Goal: Task Accomplishment & Management: Use online tool/utility

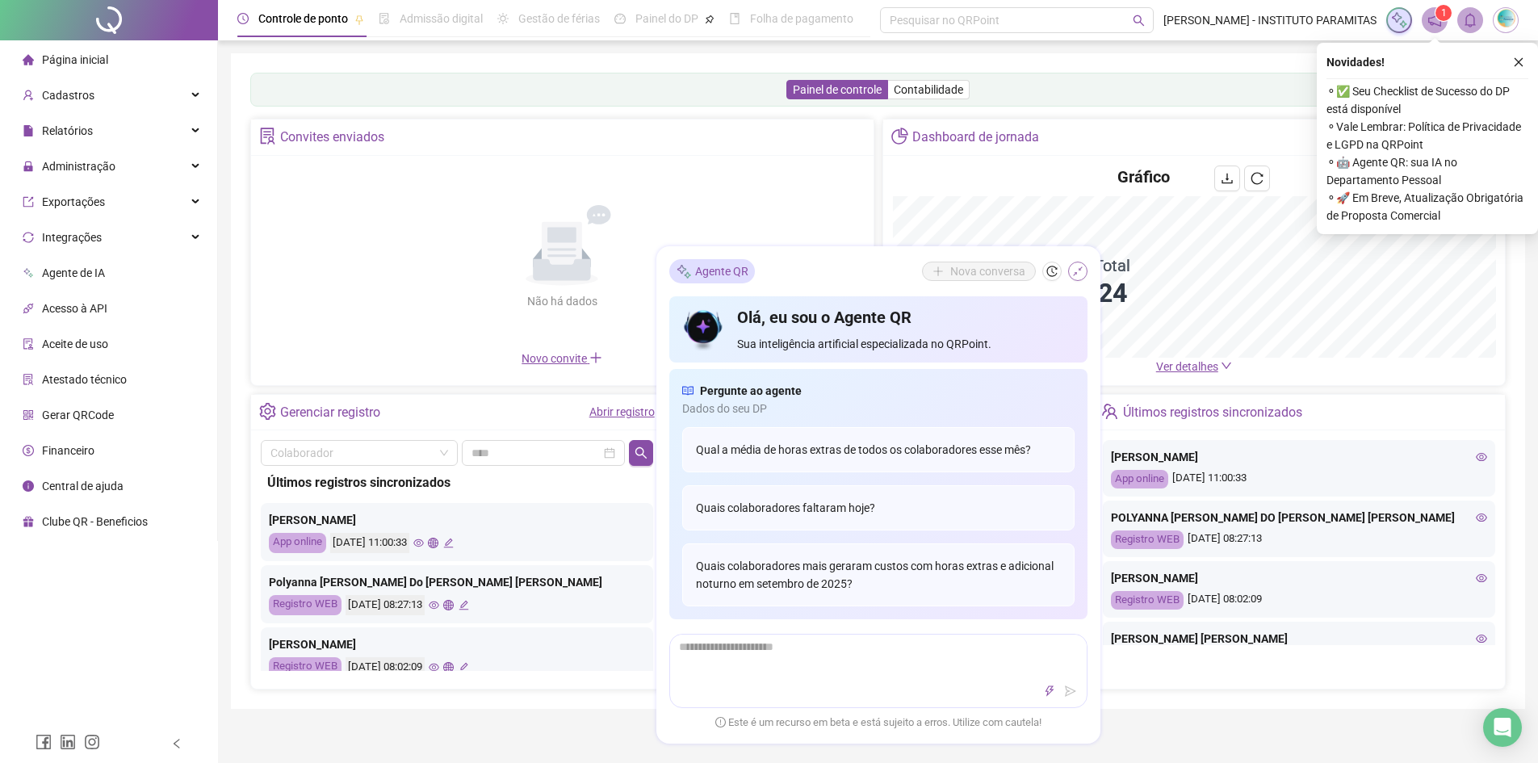
click at [1077, 272] on icon "shrink" at bounding box center [1077, 271] width 11 height 11
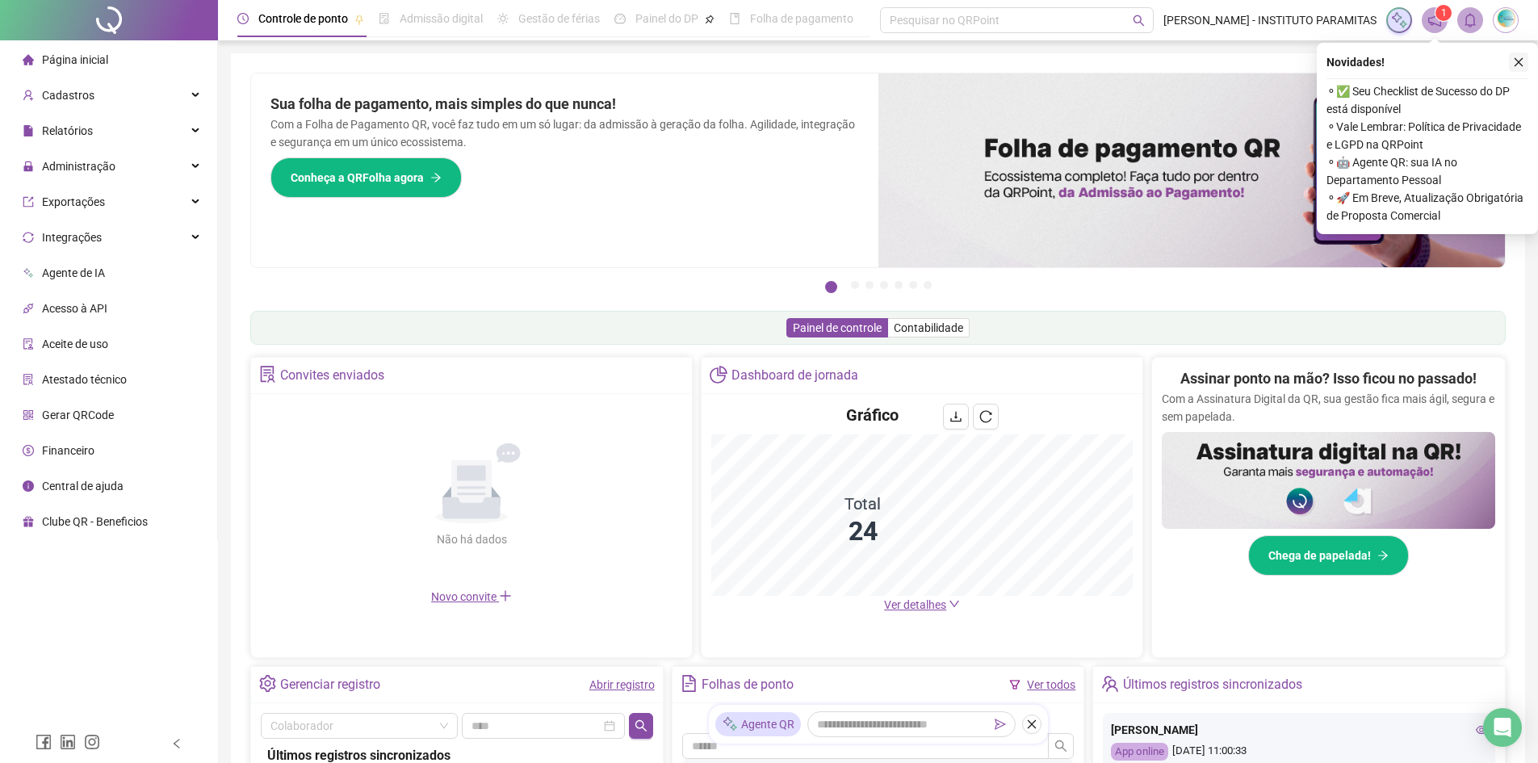
click at [1518, 61] on icon "close" at bounding box center [1518, 62] width 11 height 11
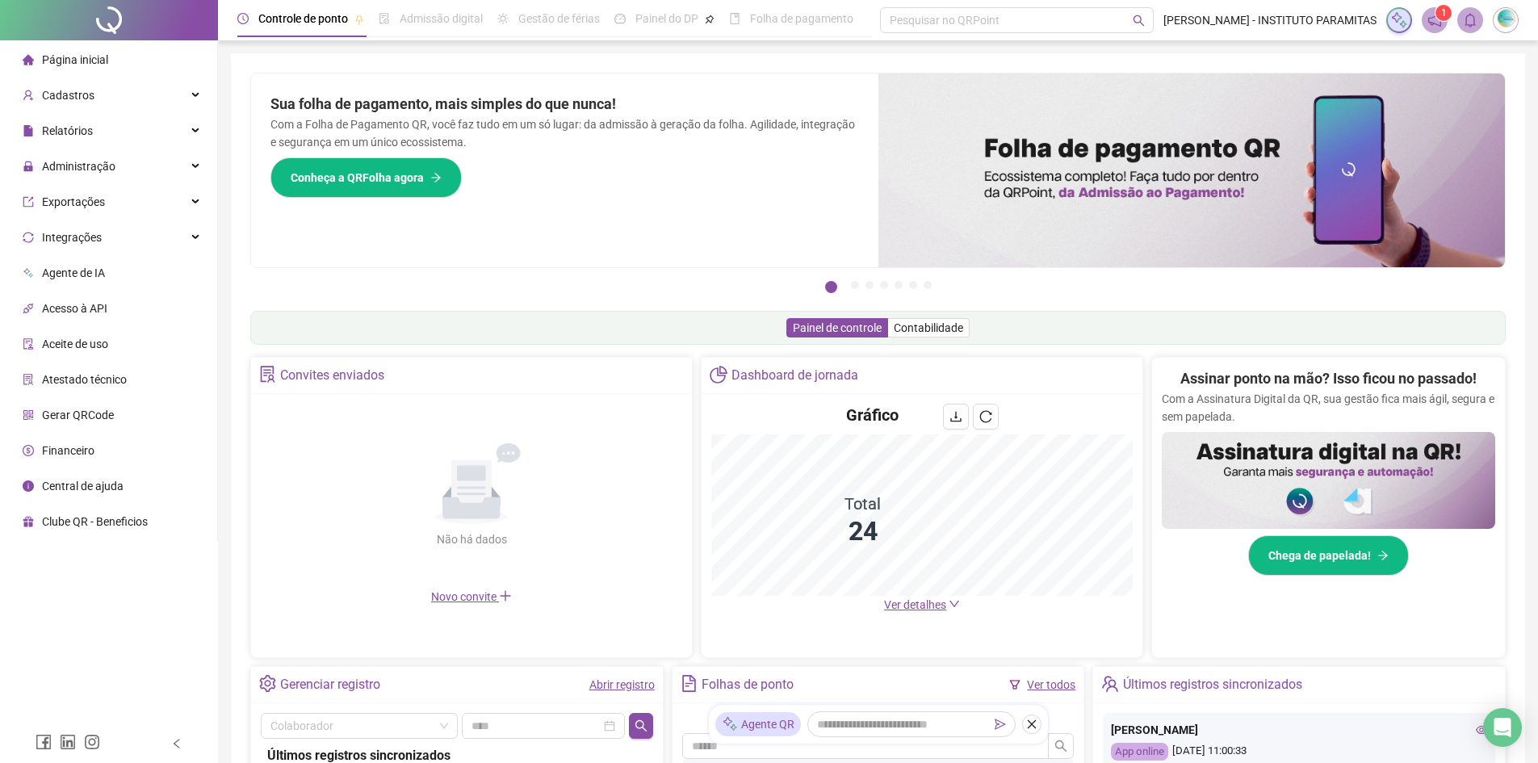
click at [951, 605] on icon "down" at bounding box center [954, 603] width 11 height 11
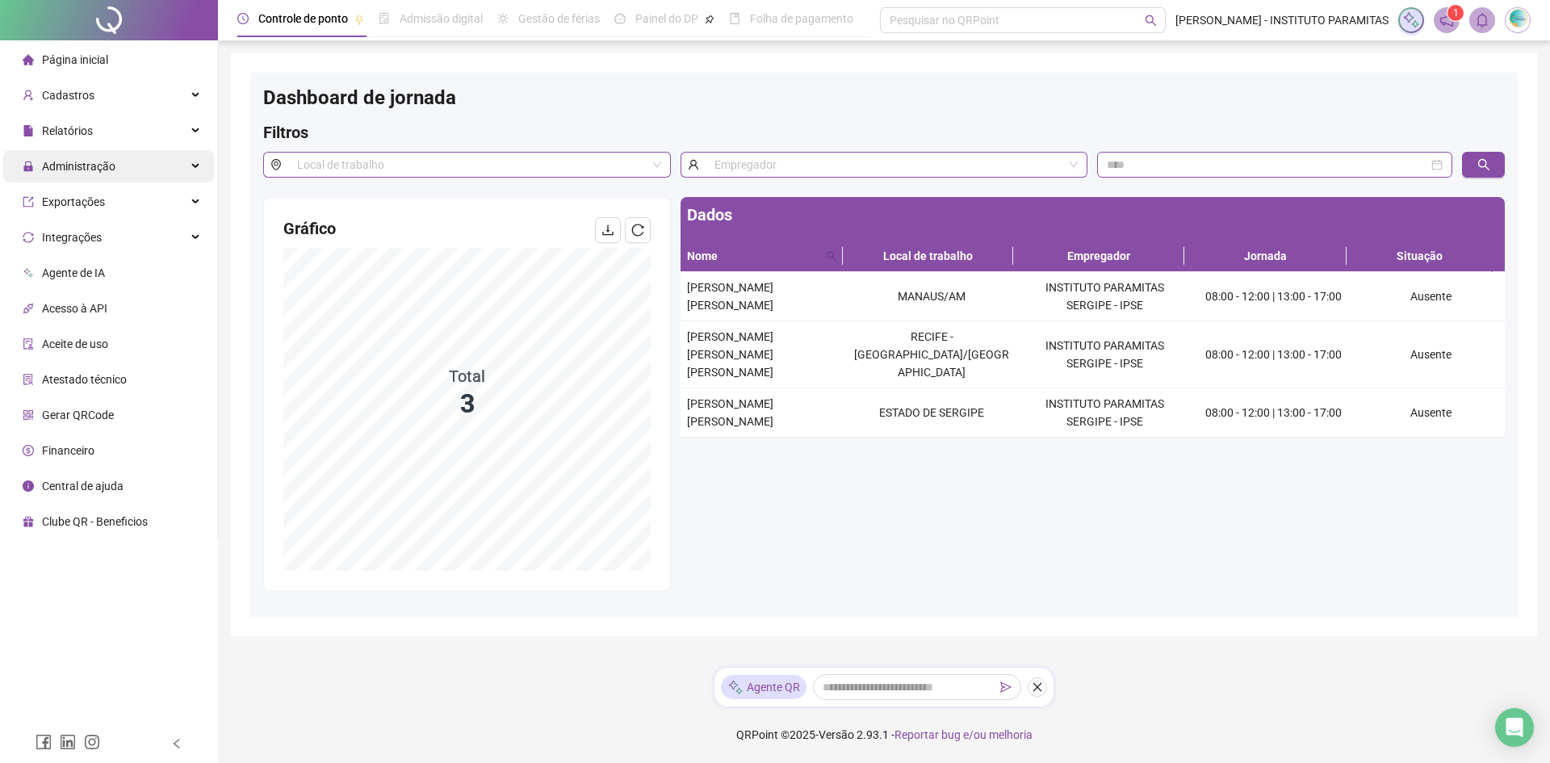
click at [191, 162] on div "Administração" at bounding box center [108, 166] width 211 height 32
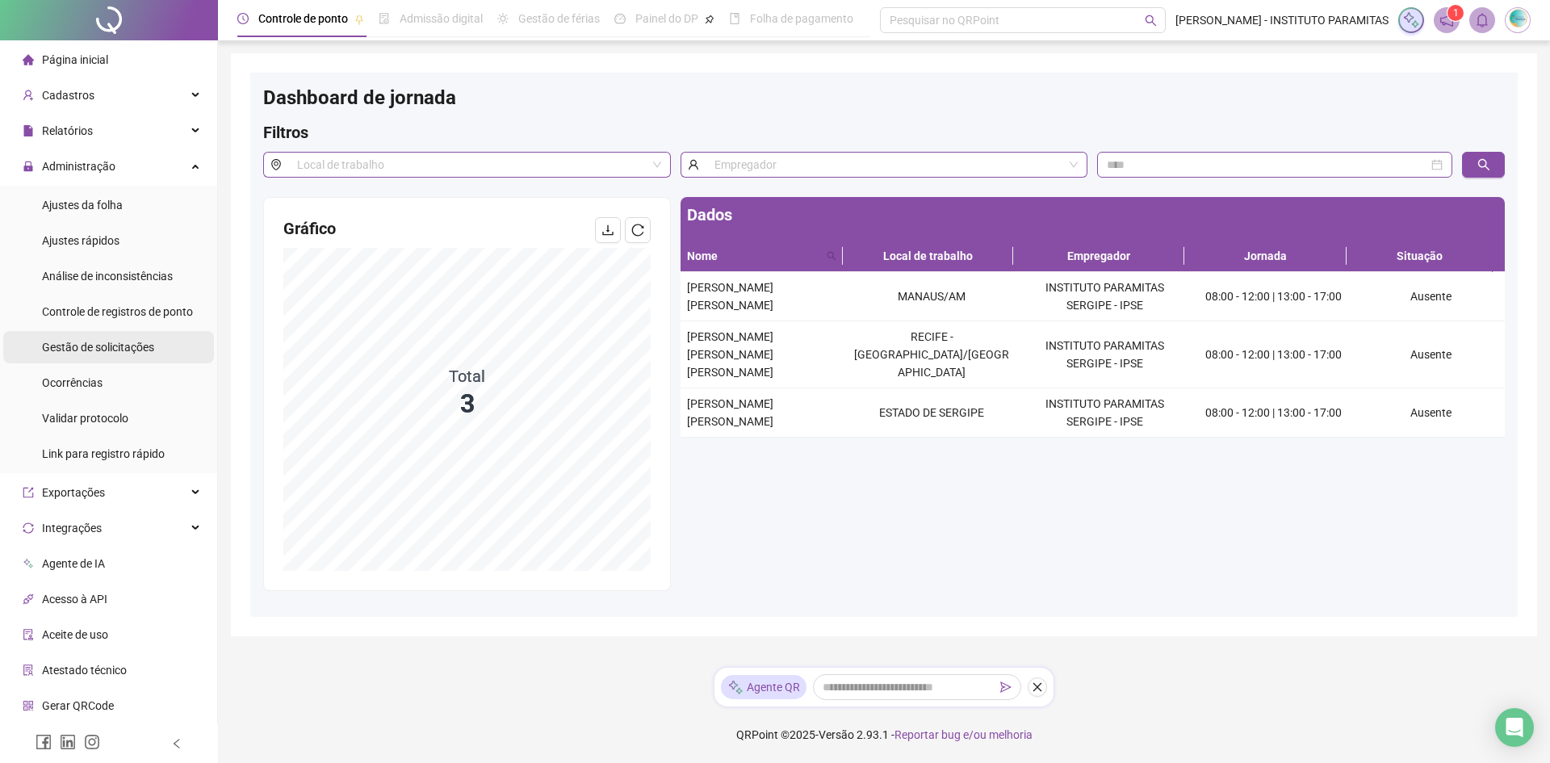
click at [123, 353] on span "Gestão de solicitações" at bounding box center [98, 347] width 112 height 13
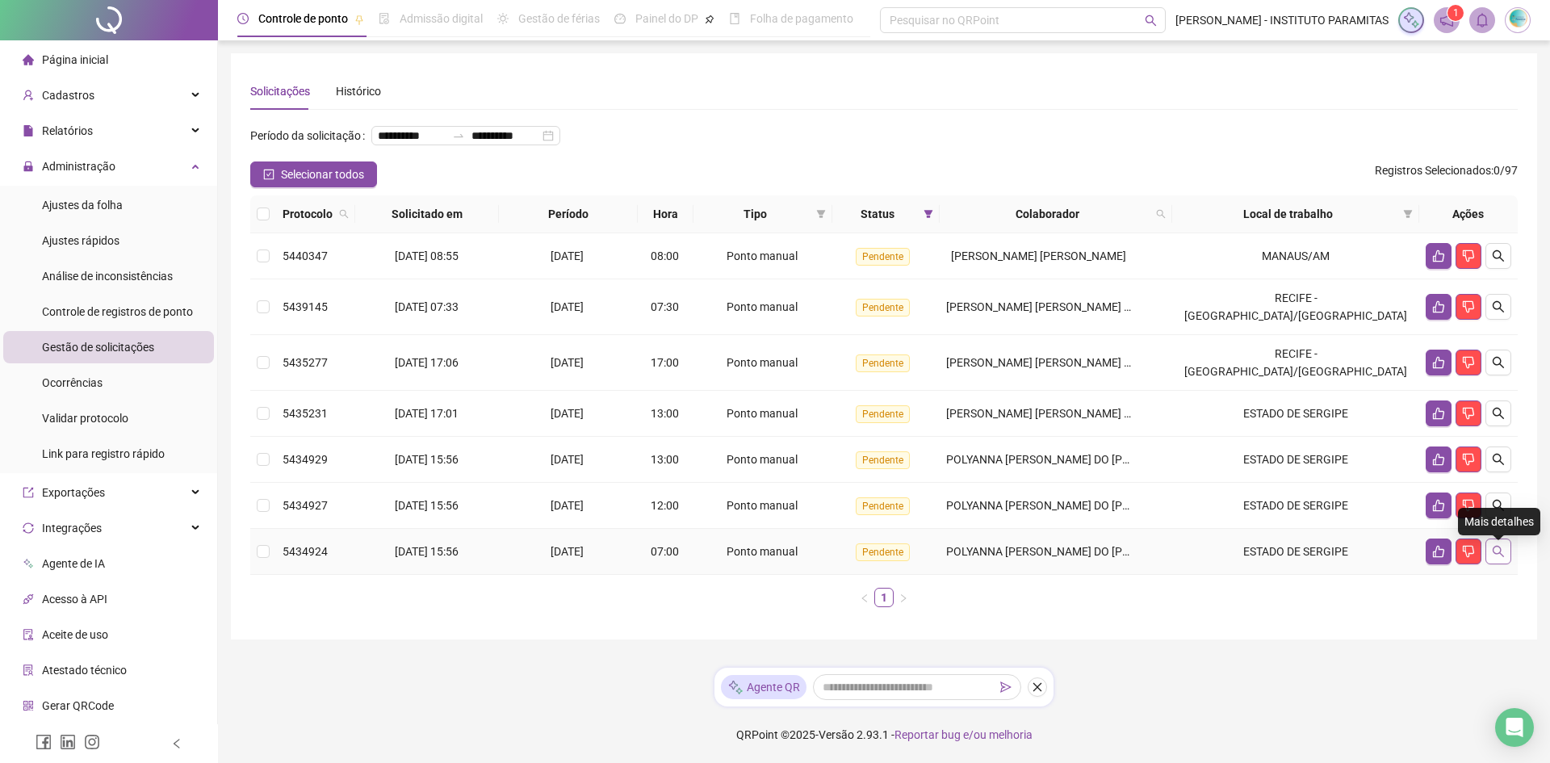
click at [1505, 560] on button "button" at bounding box center [1498, 551] width 26 height 26
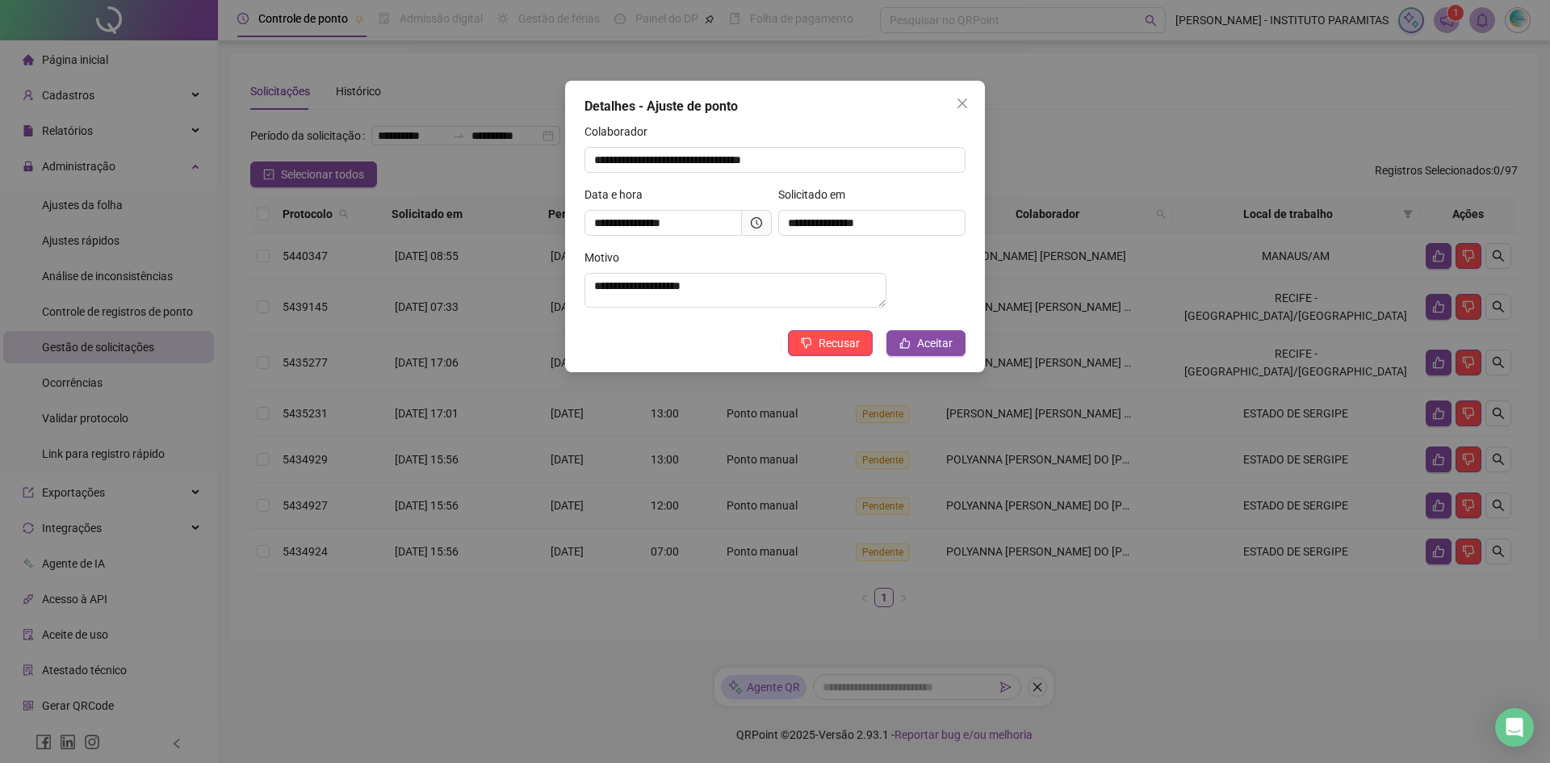
click at [760, 226] on icon "clock-circle" at bounding box center [756, 222] width 11 height 11
click at [931, 347] on span "Aceitar" at bounding box center [935, 343] width 36 height 18
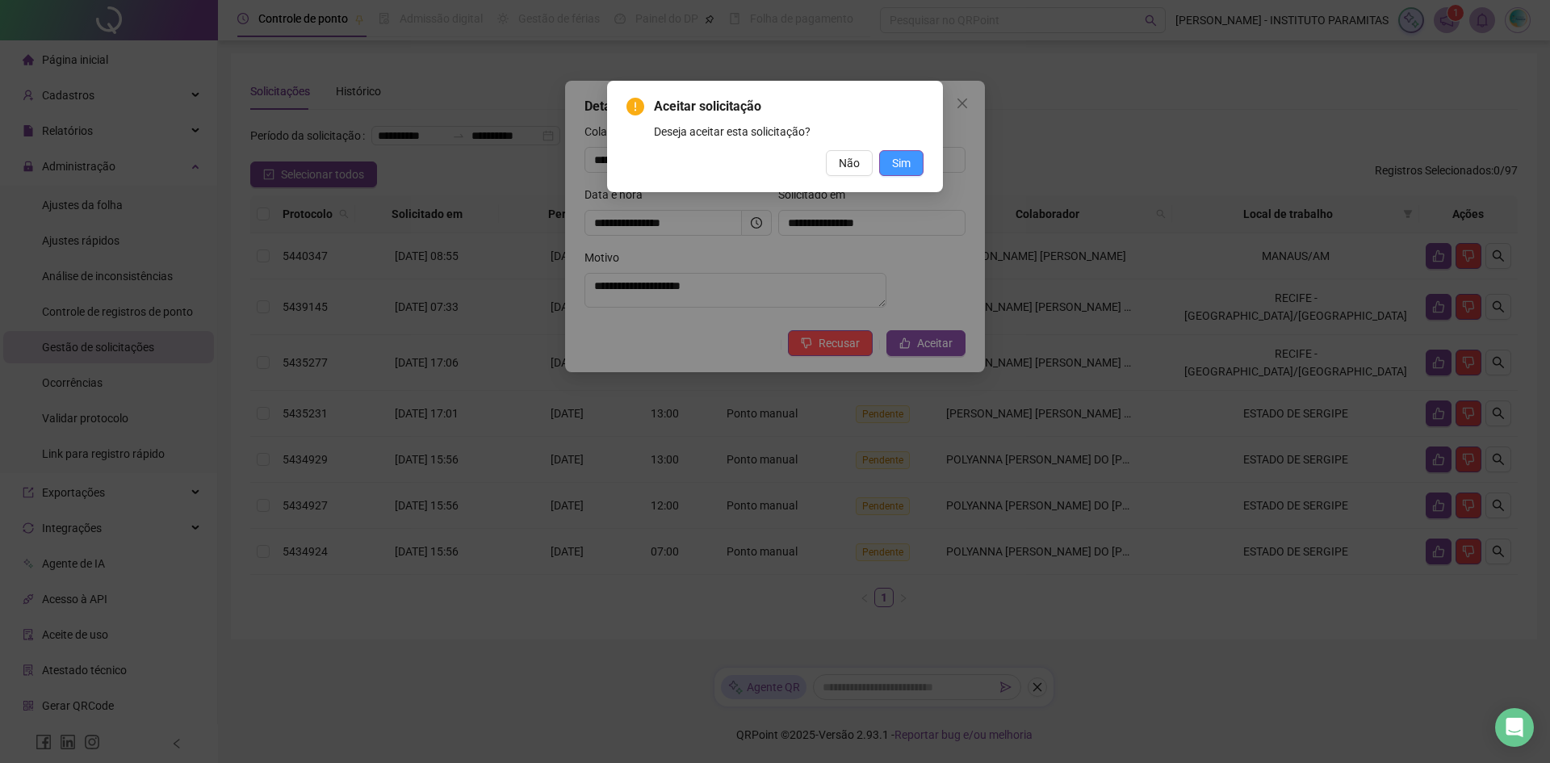
click at [901, 174] on button "Sim" at bounding box center [901, 163] width 44 height 26
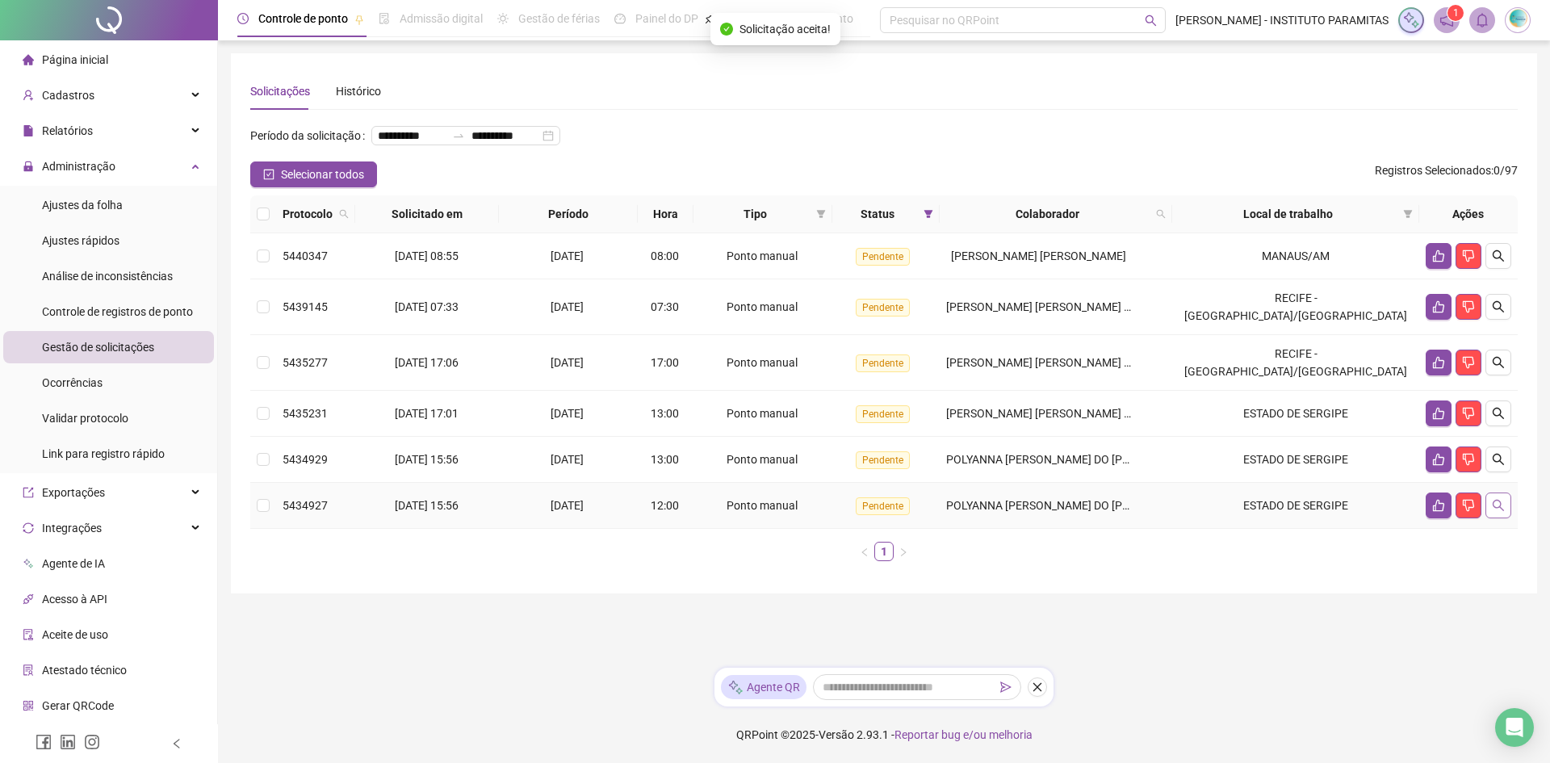
click at [1507, 517] on button "button" at bounding box center [1498, 505] width 26 height 26
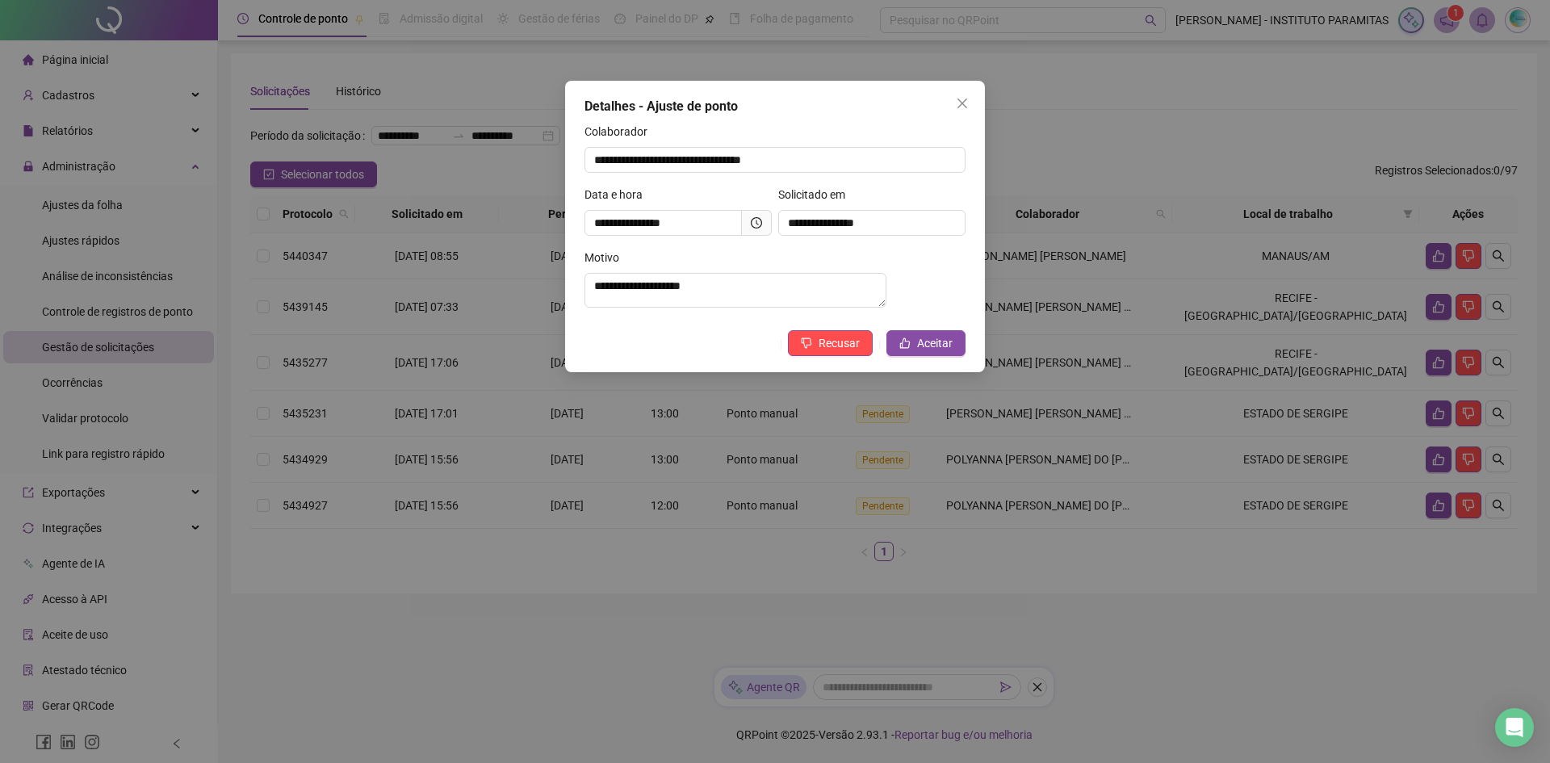
click at [757, 222] on icon "clock-circle" at bounding box center [756, 222] width 11 height 11
click at [920, 352] on span "Aceitar" at bounding box center [935, 343] width 36 height 18
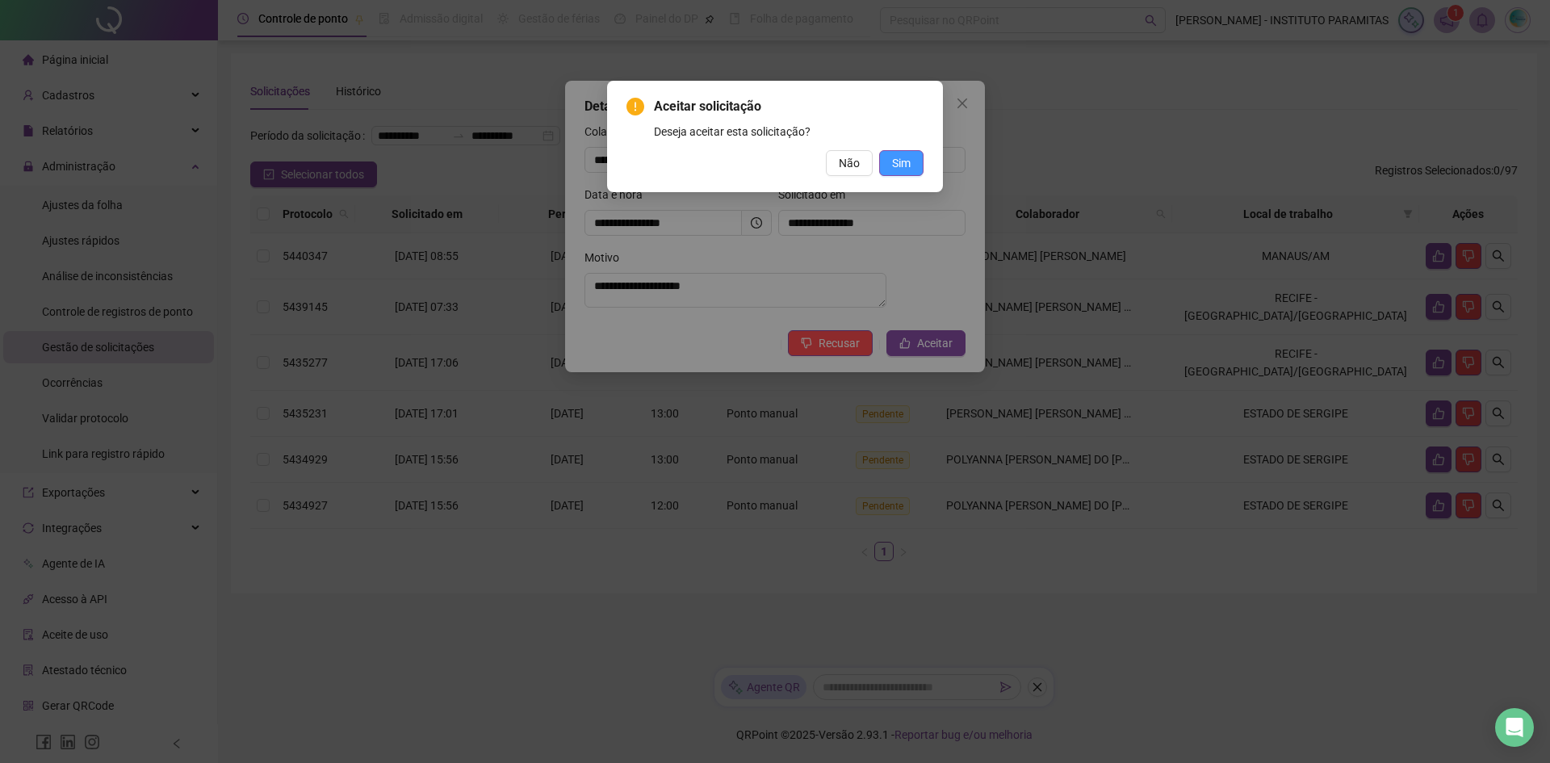
click at [908, 161] on span "Sim" at bounding box center [901, 163] width 19 height 18
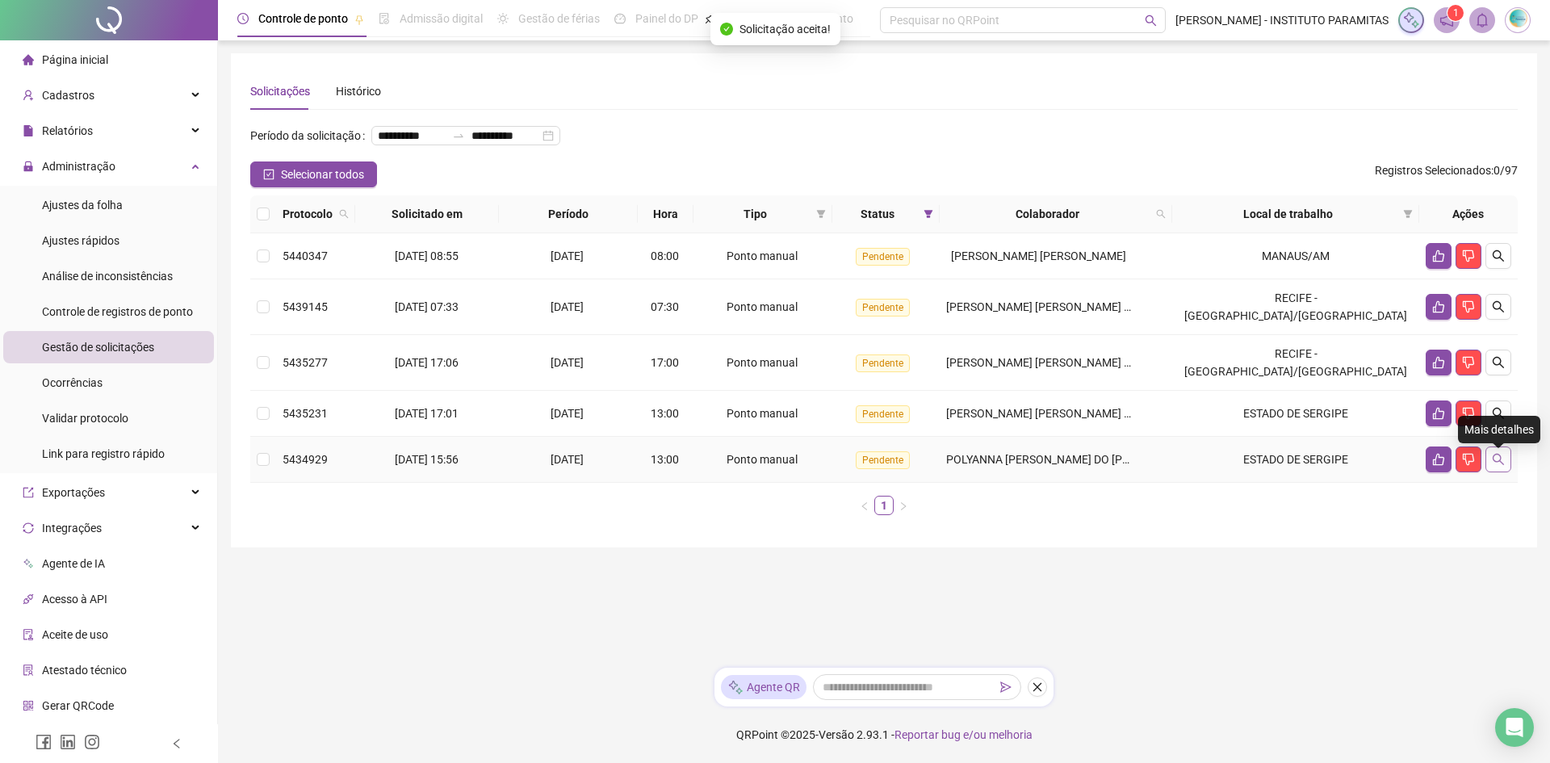
click at [1494, 465] on icon "search" at bounding box center [1498, 459] width 11 height 11
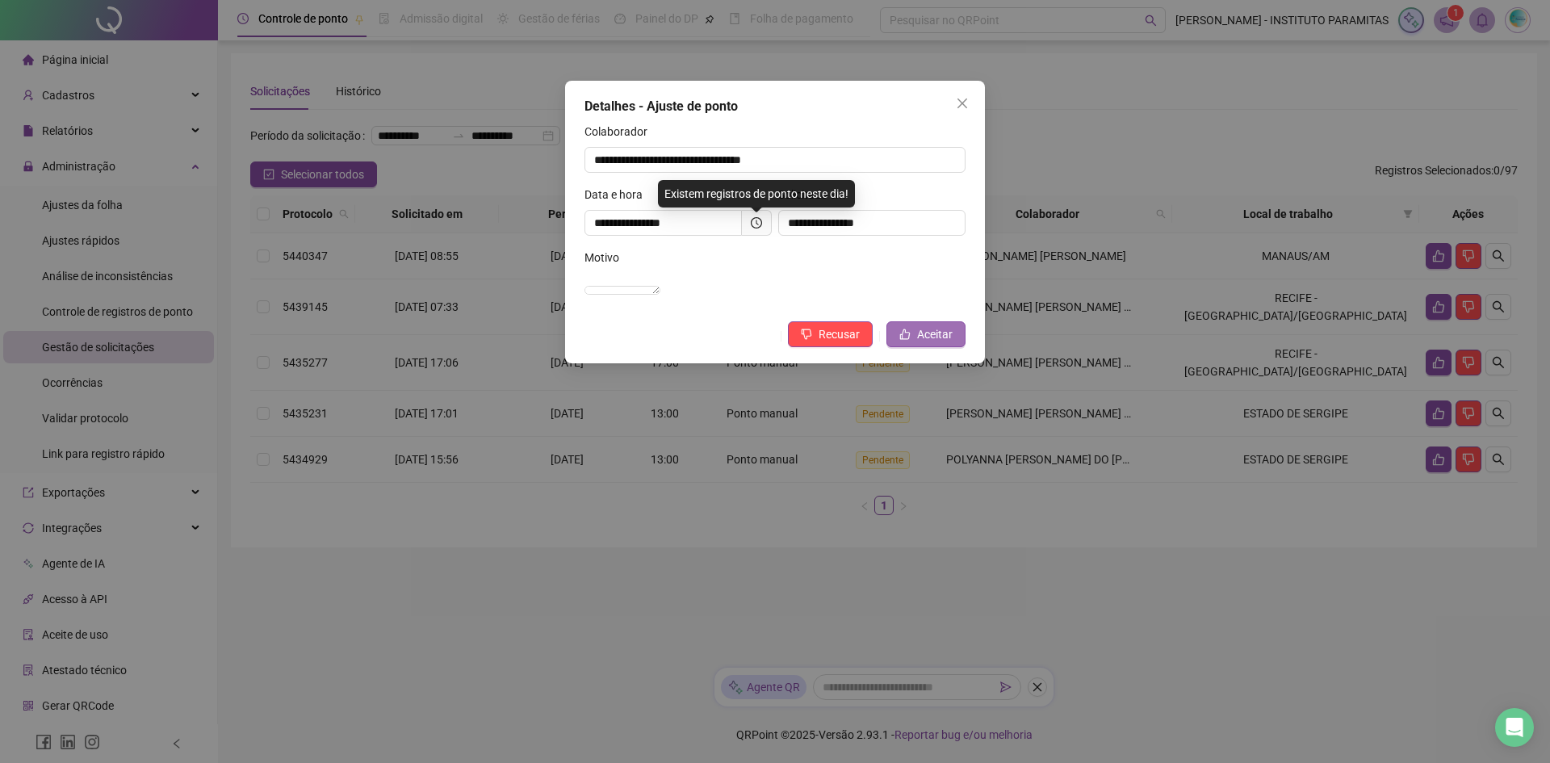
click at [933, 343] on span "Aceitar" at bounding box center [935, 334] width 36 height 18
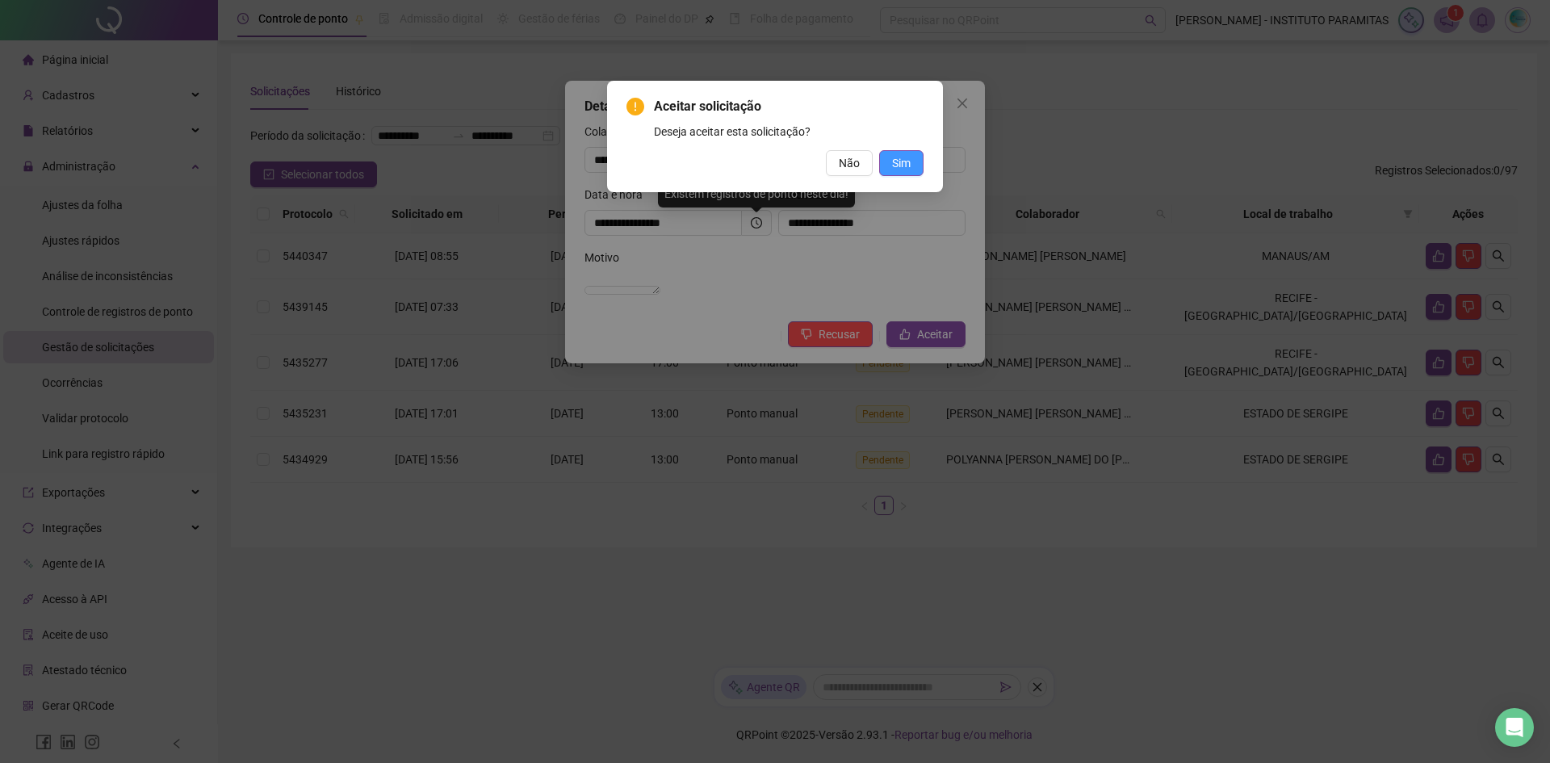
click at [898, 162] on span "Sim" at bounding box center [901, 163] width 19 height 18
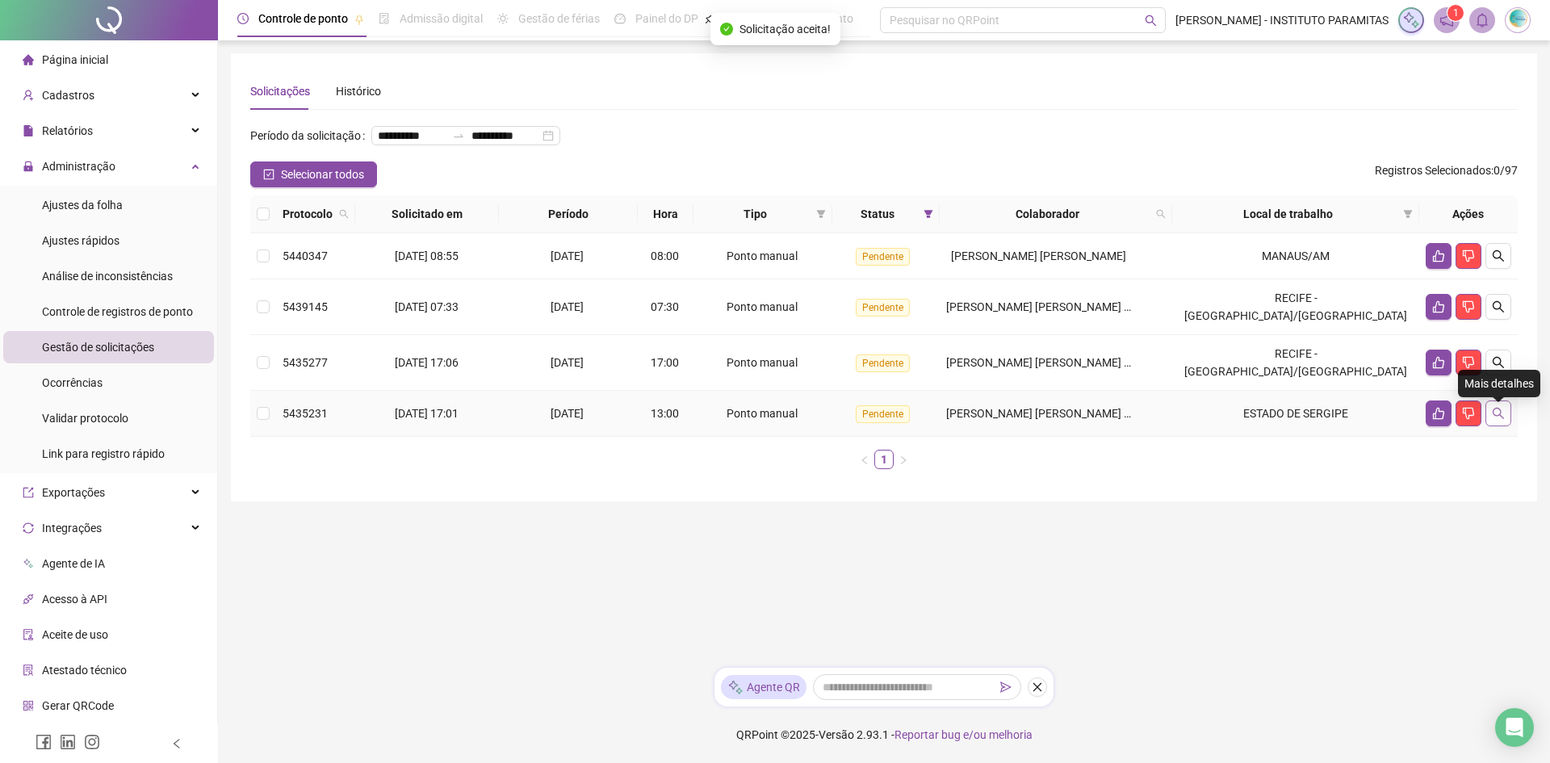
click at [1495, 417] on icon "search" at bounding box center [1498, 413] width 13 height 13
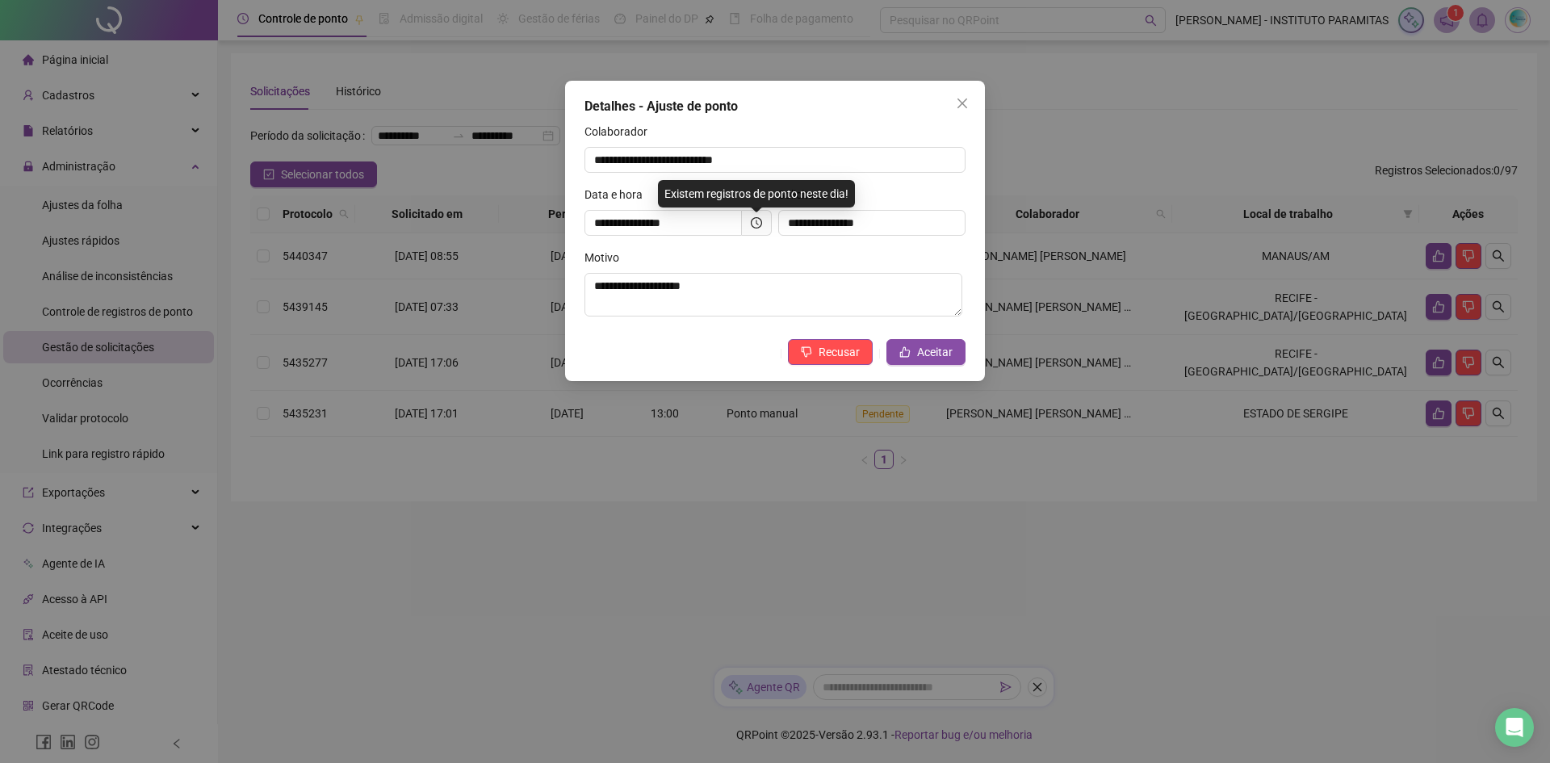
click at [748, 227] on span at bounding box center [757, 223] width 30 height 26
click at [757, 222] on icon "clock-circle" at bounding box center [756, 222] width 11 height 11
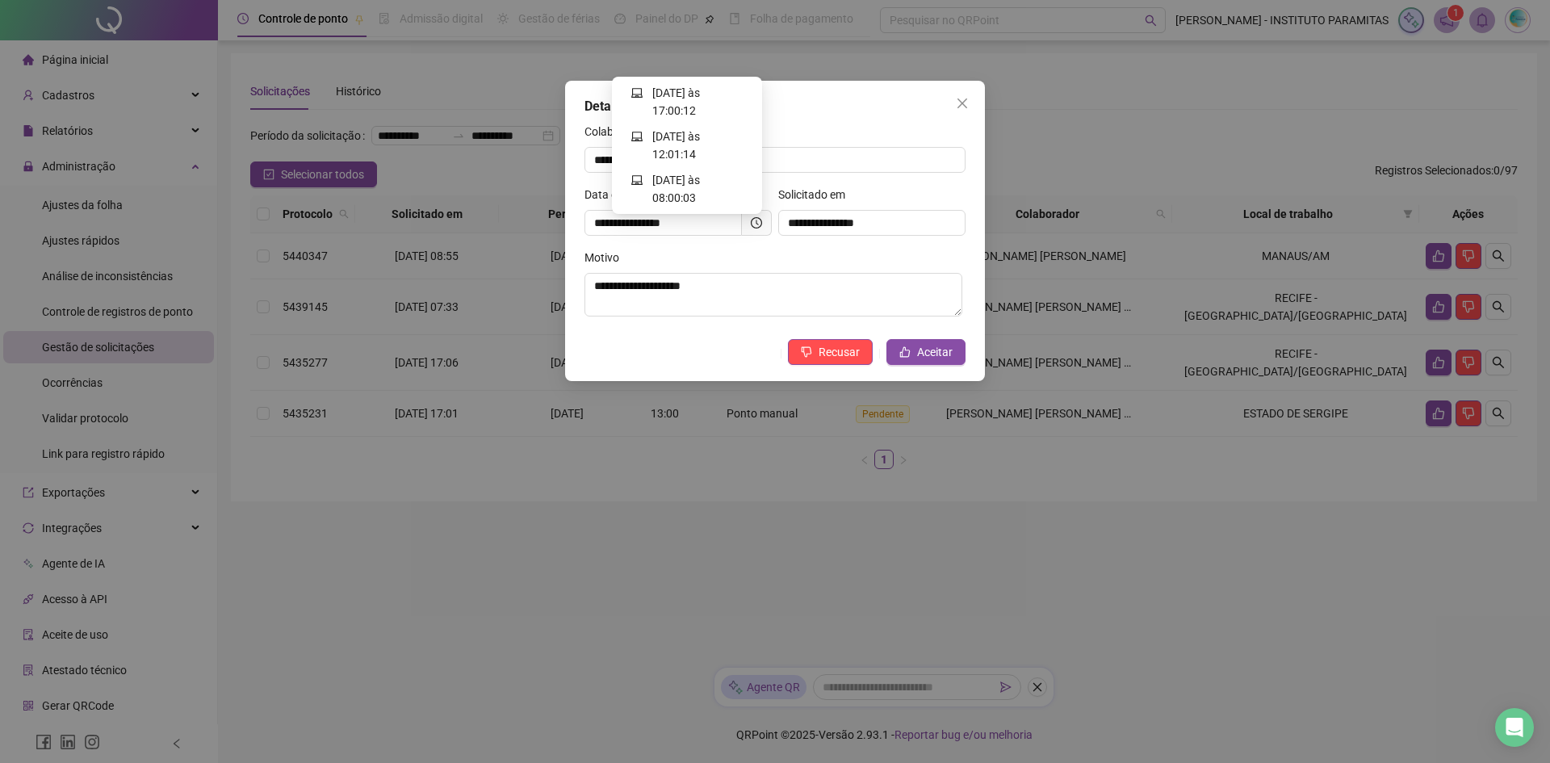
click at [757, 222] on icon "clock-circle" at bounding box center [756, 222] width 11 height 11
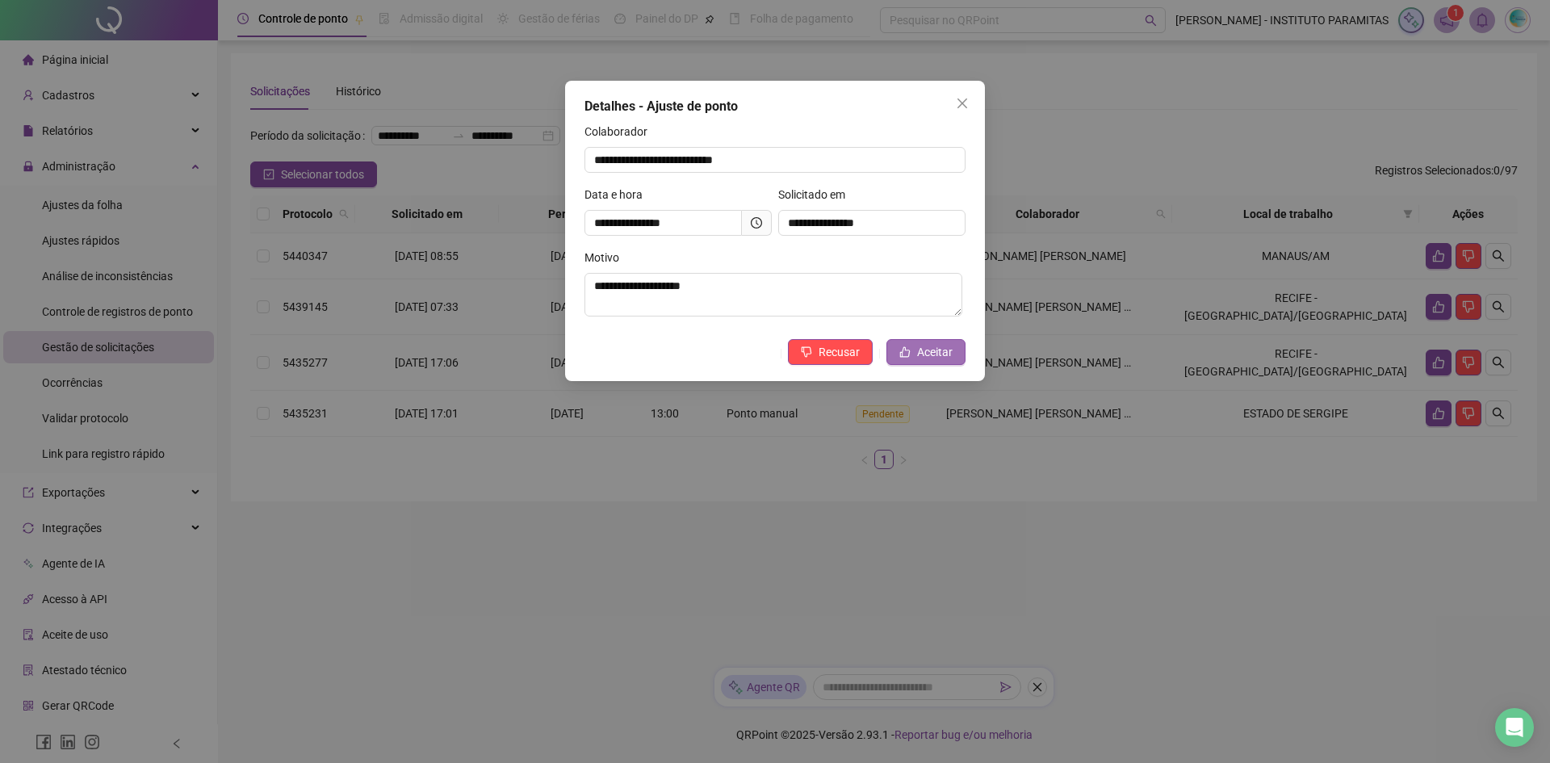
click at [915, 359] on button "Aceitar" at bounding box center [925, 352] width 79 height 26
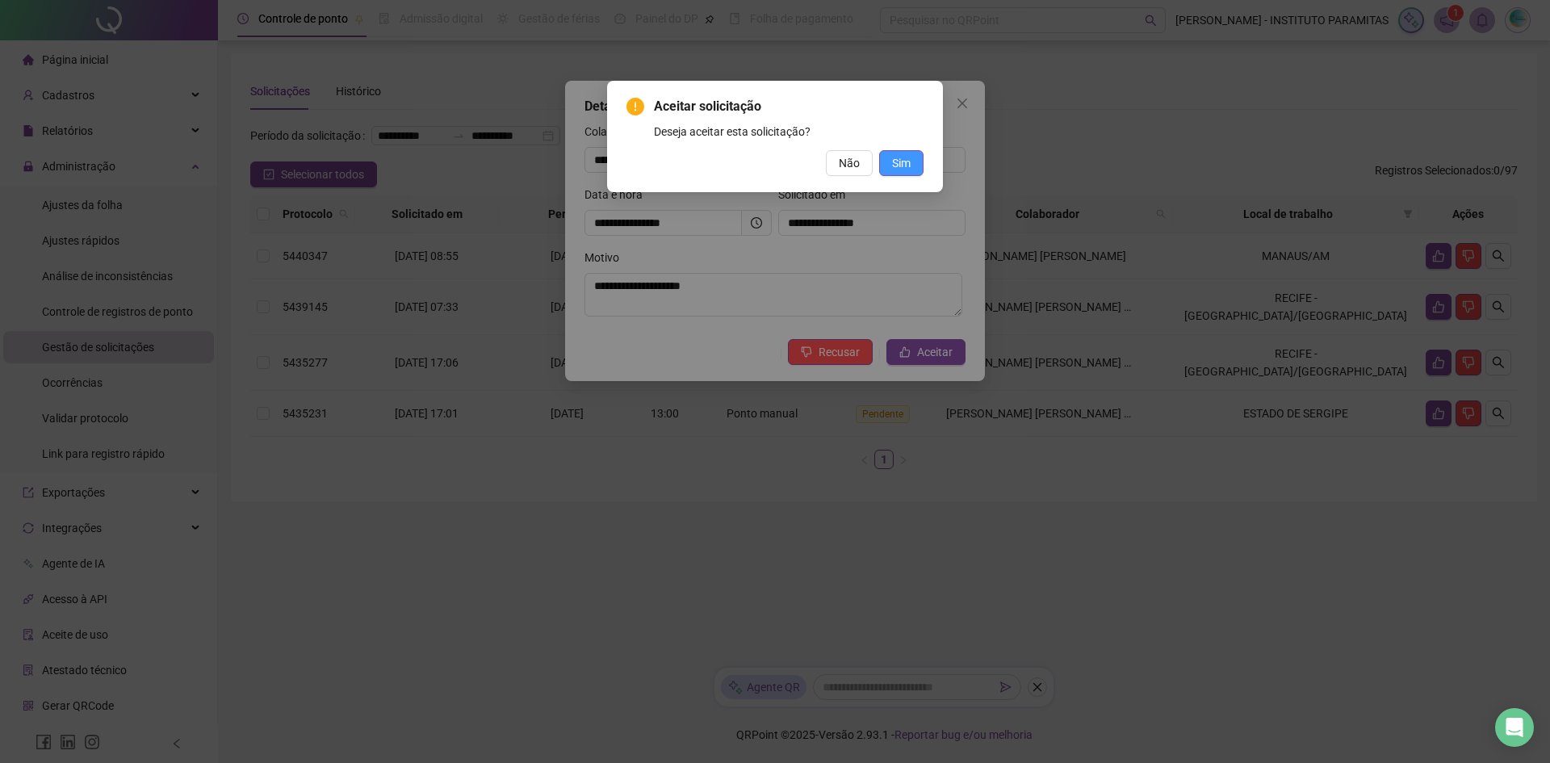
click at [897, 161] on span "Sim" at bounding box center [901, 163] width 19 height 18
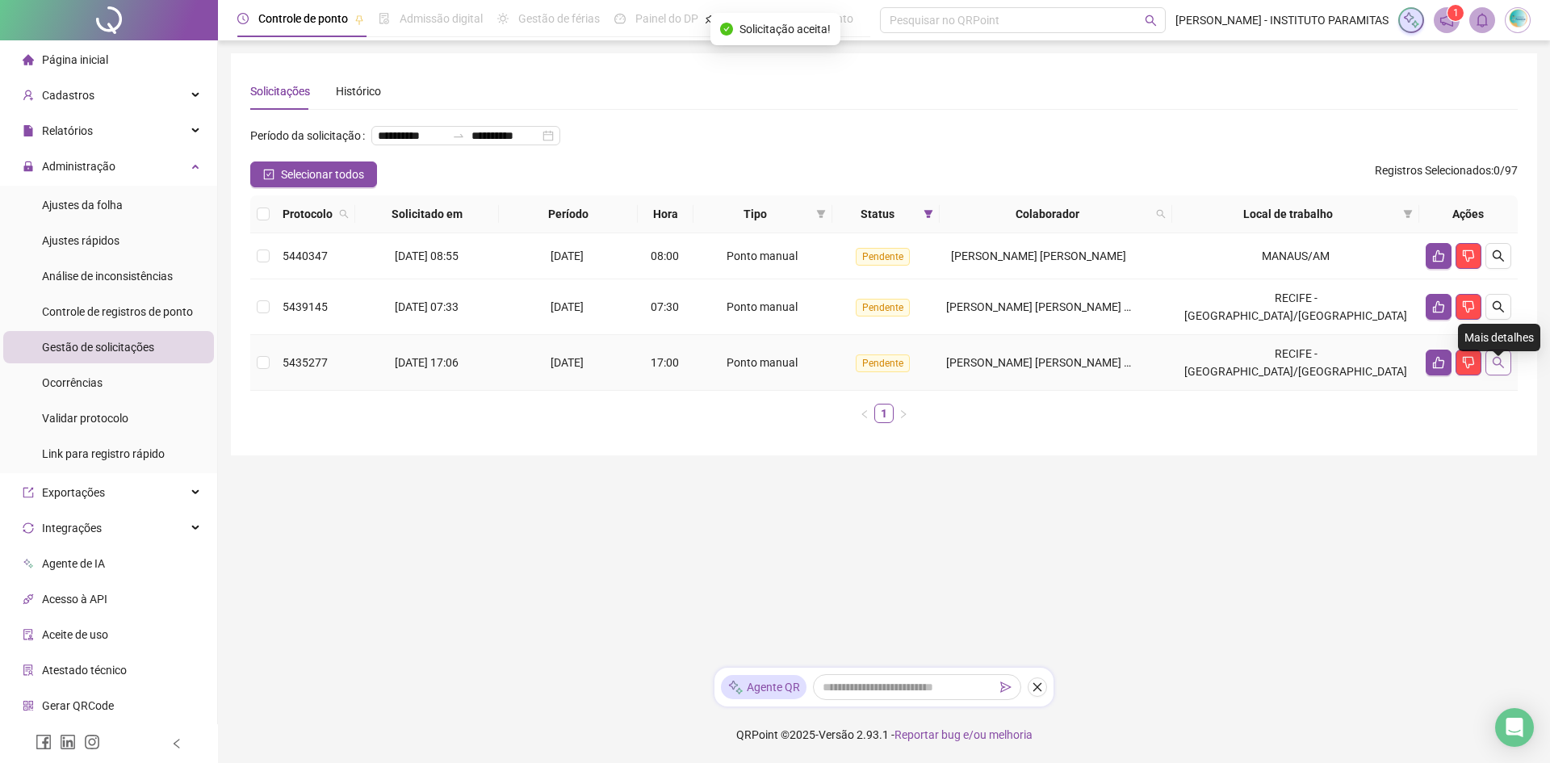
click at [1507, 371] on button "button" at bounding box center [1498, 363] width 26 height 26
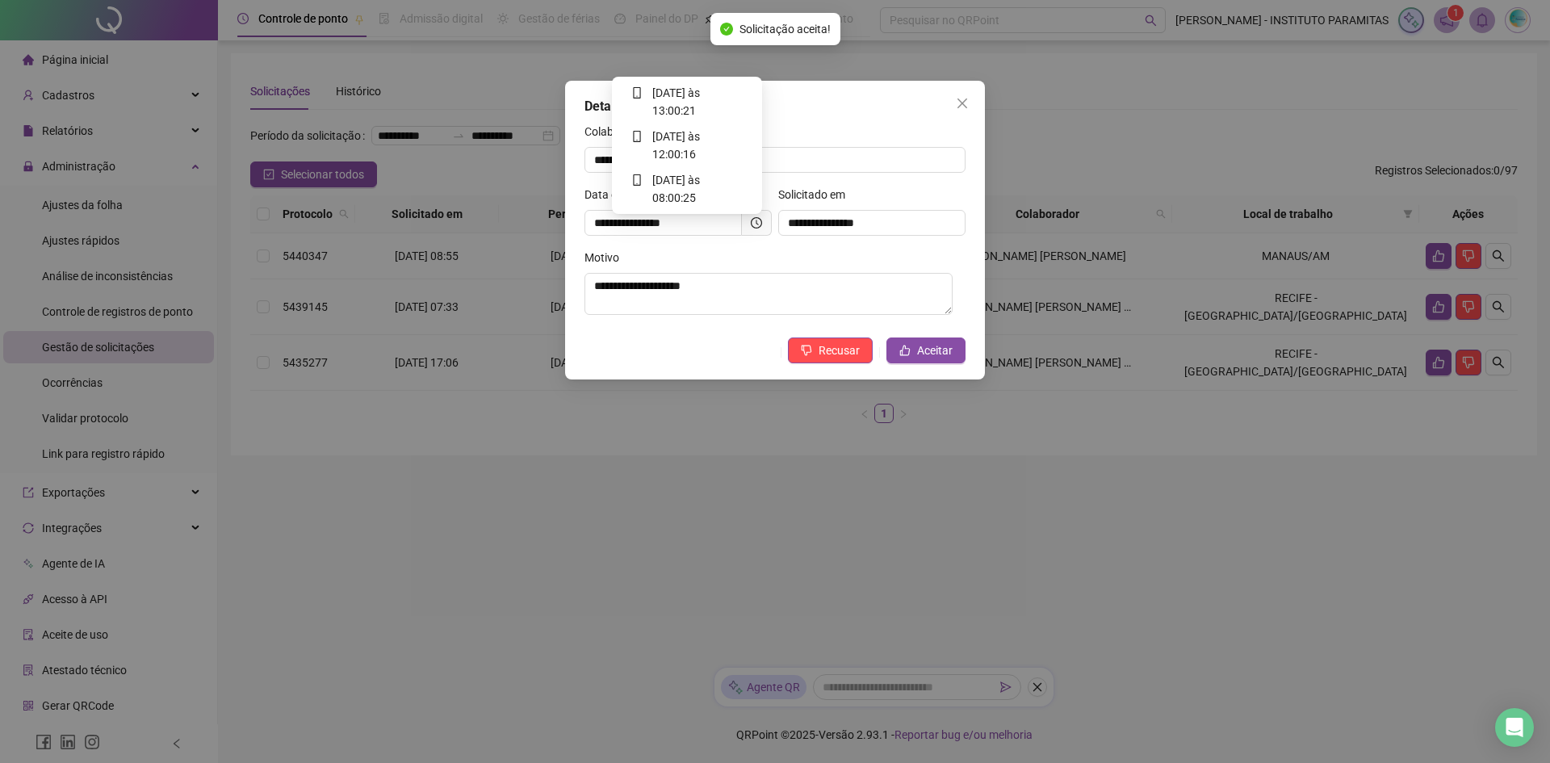
click at [759, 228] on icon "clock-circle" at bounding box center [756, 222] width 11 height 11
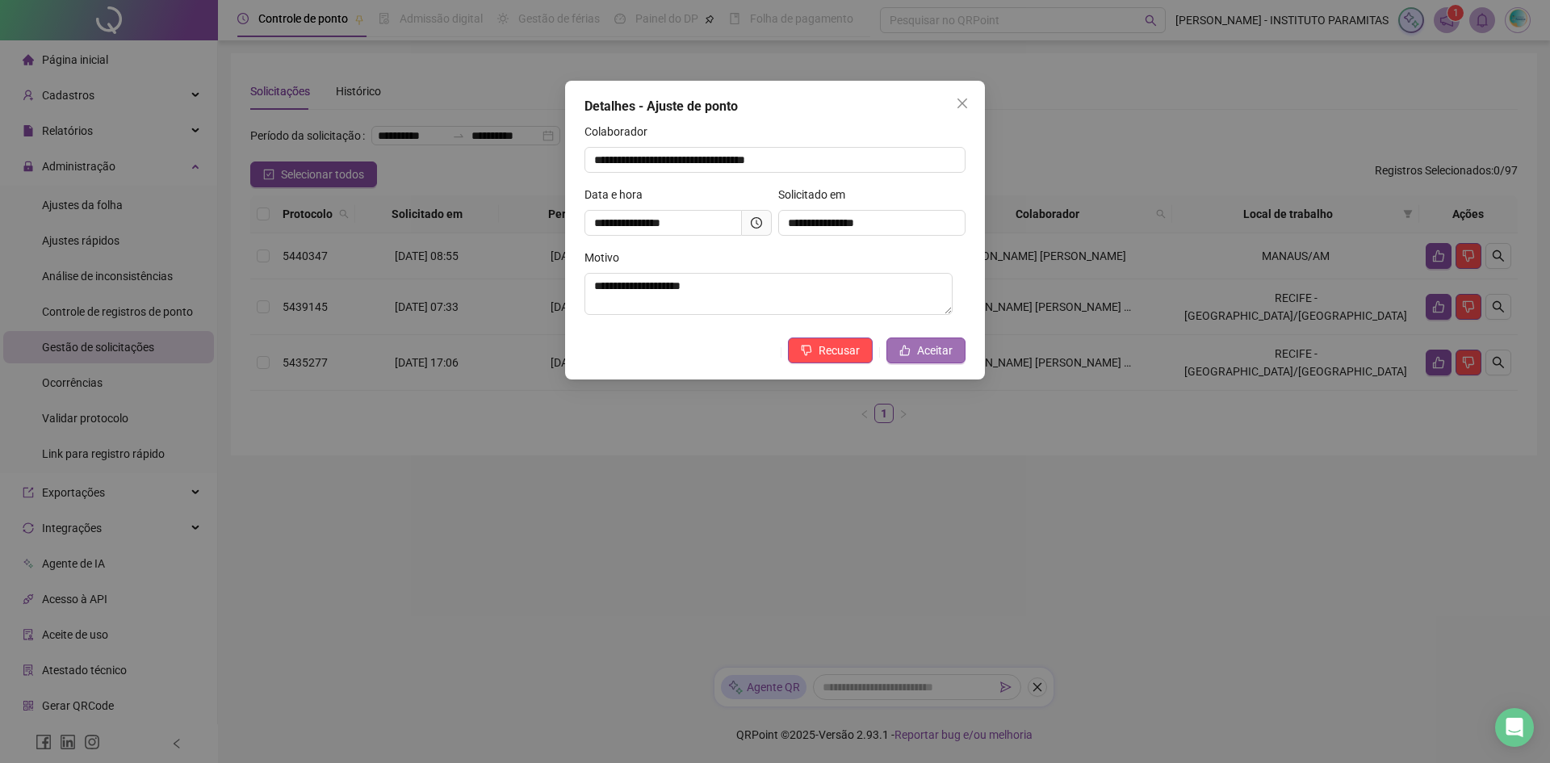
click at [918, 351] on span "Aceitar" at bounding box center [935, 350] width 36 height 18
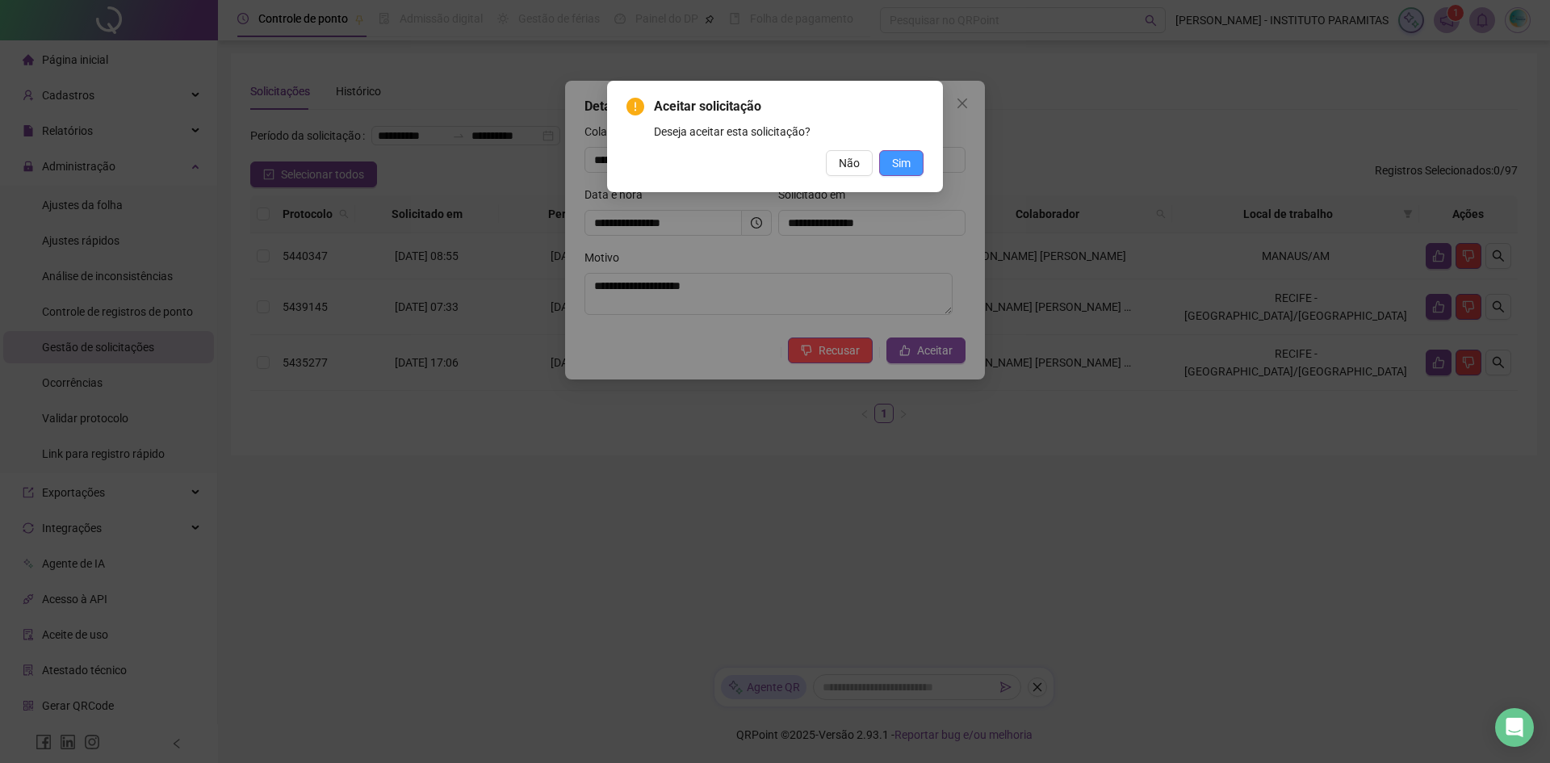
click at [899, 154] on span "Sim" at bounding box center [901, 163] width 19 height 18
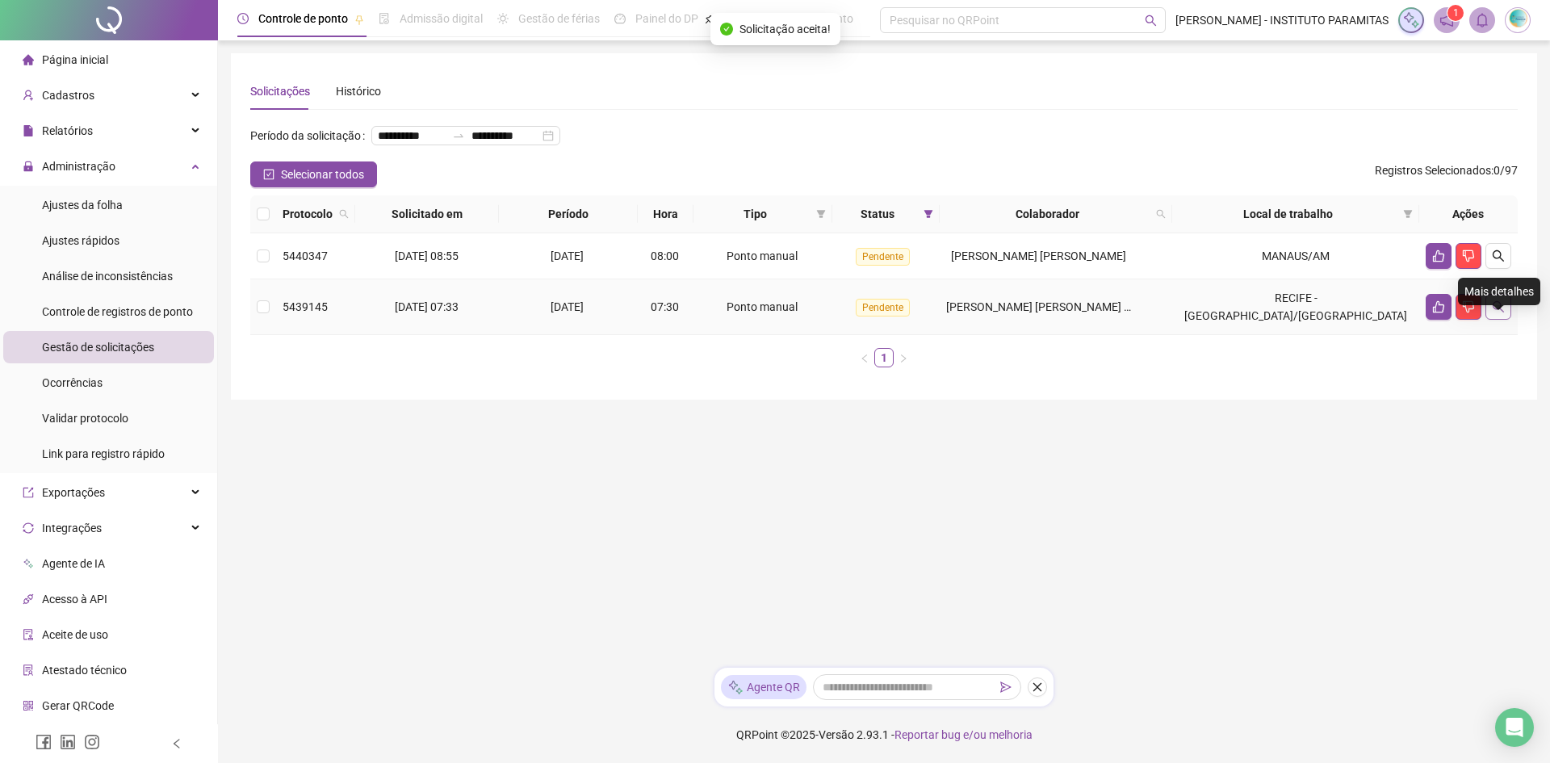
click at [1501, 320] on button "button" at bounding box center [1498, 307] width 26 height 26
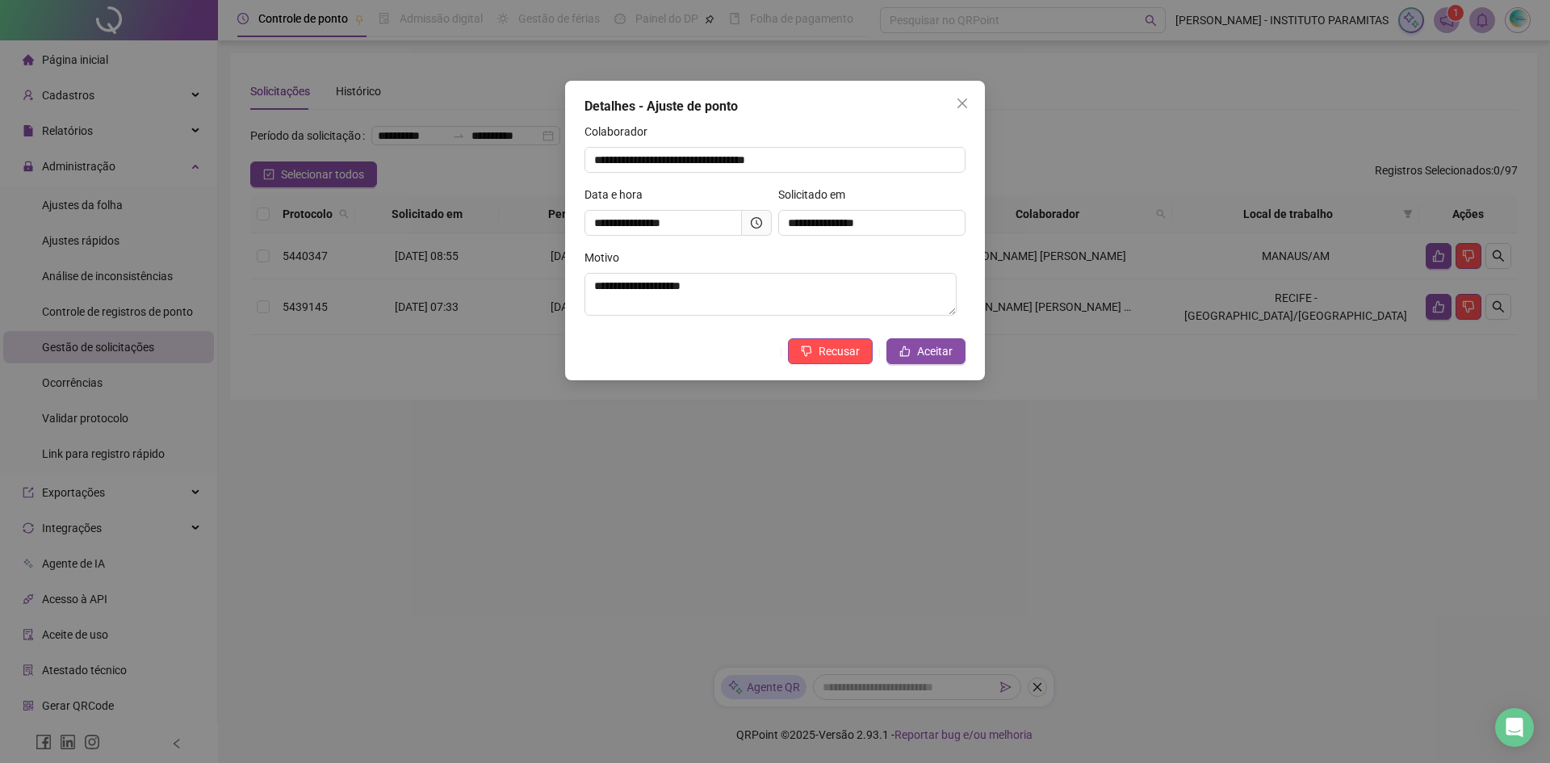
click at [750, 225] on span at bounding box center [757, 223] width 30 height 26
click at [758, 221] on icon "clock-circle" at bounding box center [756, 222] width 11 height 11
click at [756, 224] on icon "clock-circle" at bounding box center [756, 222] width 11 height 11
click at [931, 355] on span "Aceitar" at bounding box center [935, 351] width 36 height 18
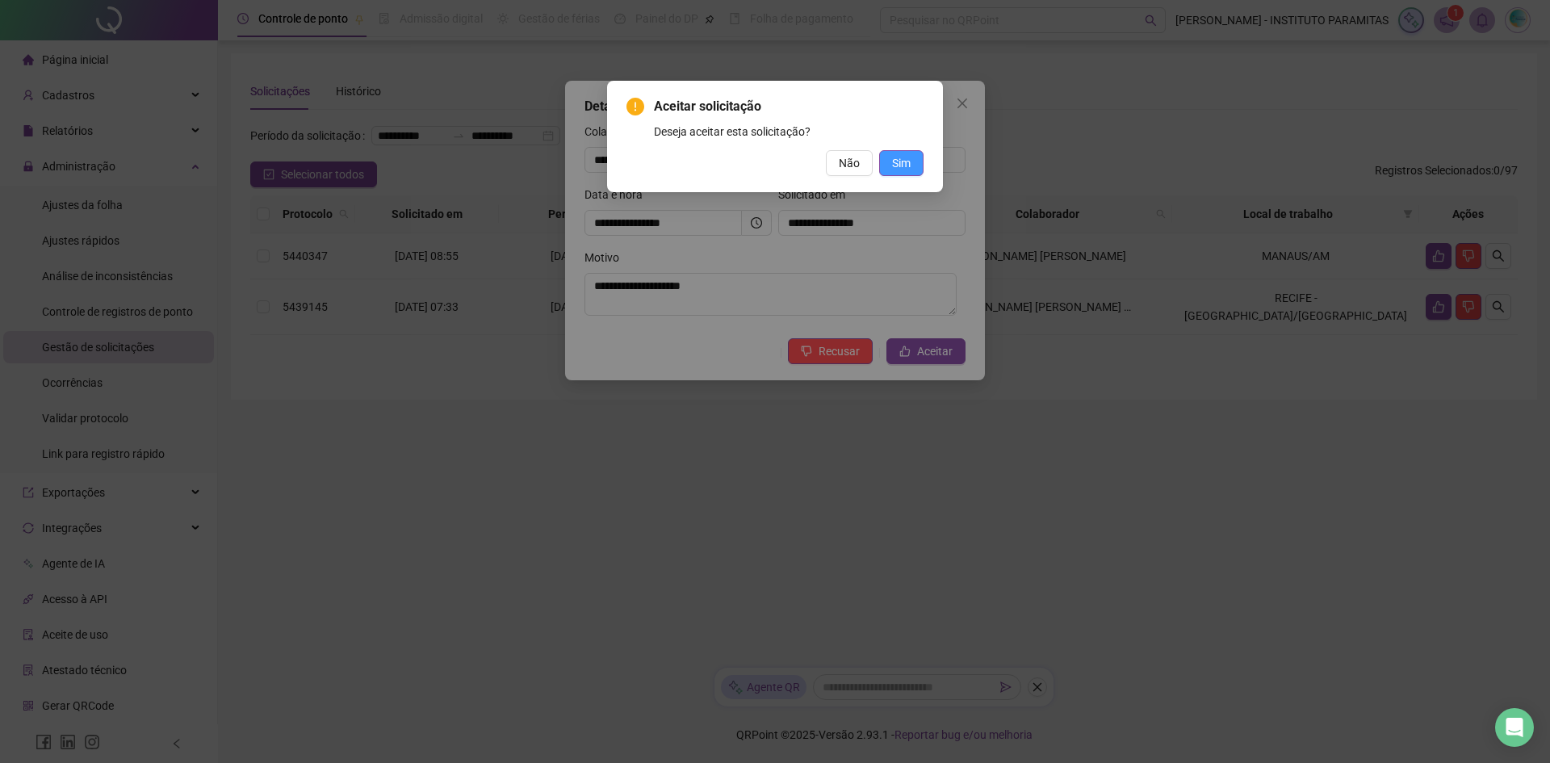
click at [908, 166] on span "Sim" at bounding box center [901, 163] width 19 height 18
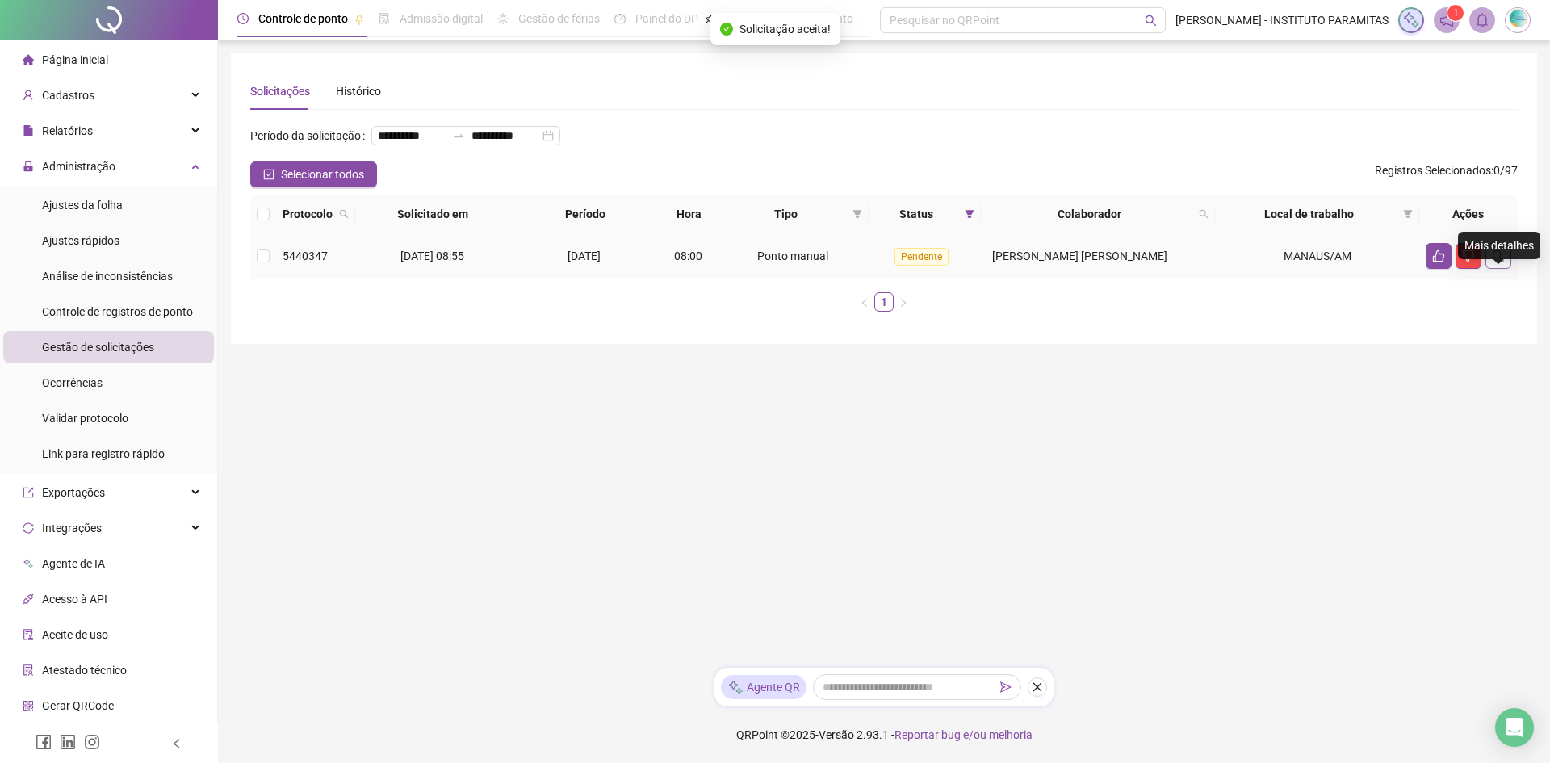
click at [1500, 262] on icon "search" at bounding box center [1498, 255] width 13 height 13
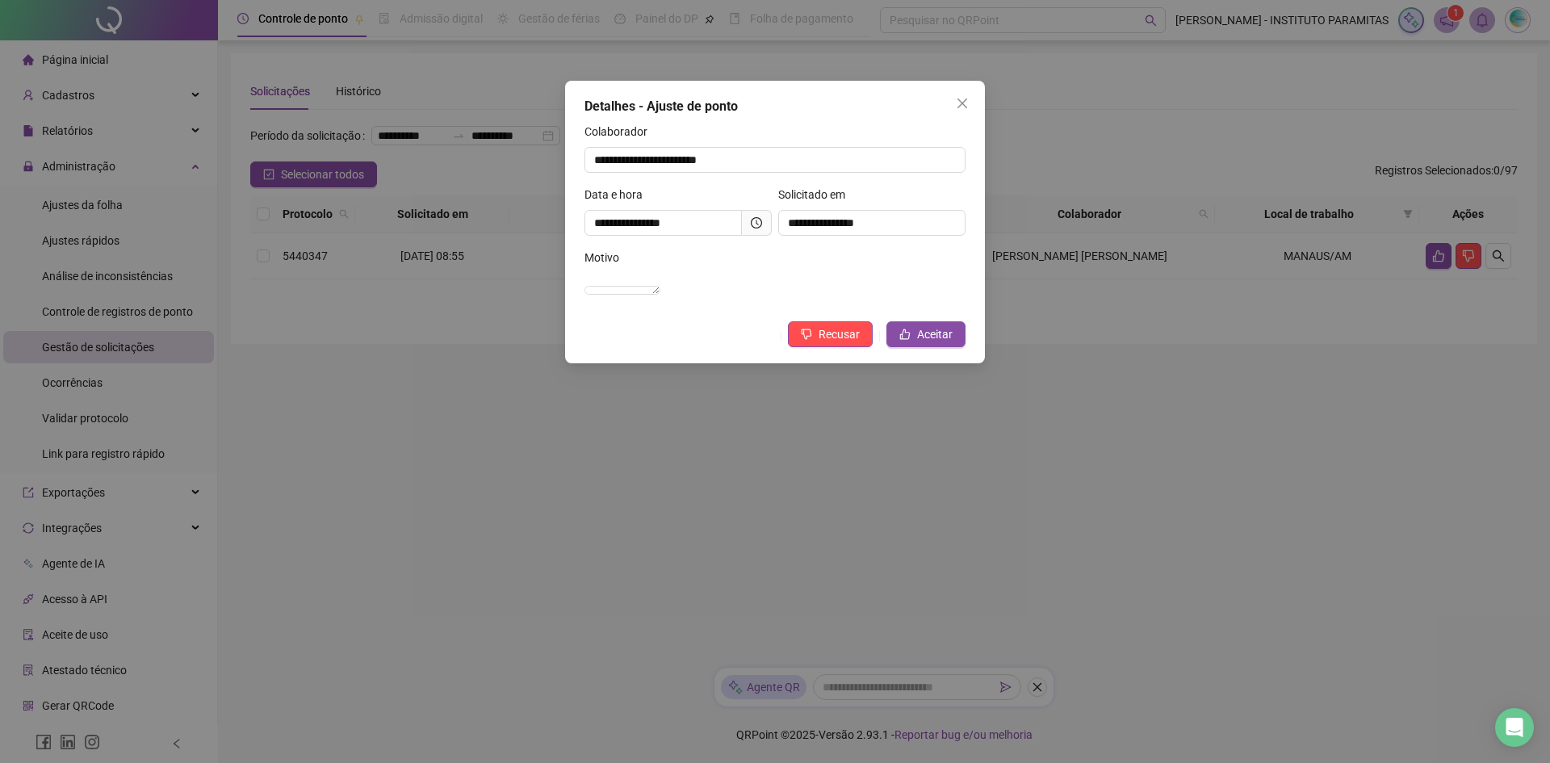
click at [750, 221] on span at bounding box center [757, 223] width 30 height 26
click at [926, 343] on span "Aceitar" at bounding box center [935, 334] width 36 height 18
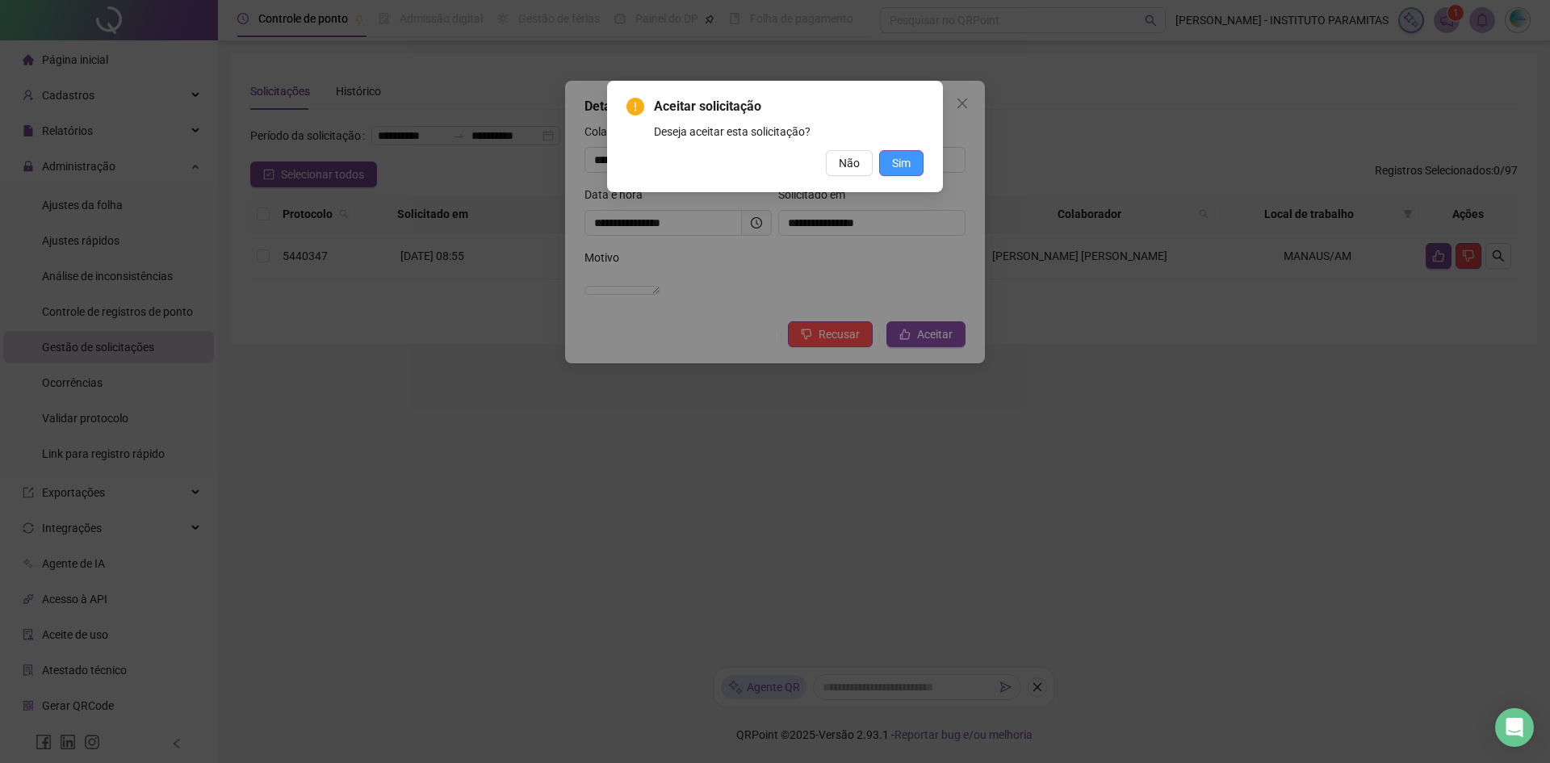
click at [909, 159] on span "Sim" at bounding box center [901, 163] width 19 height 18
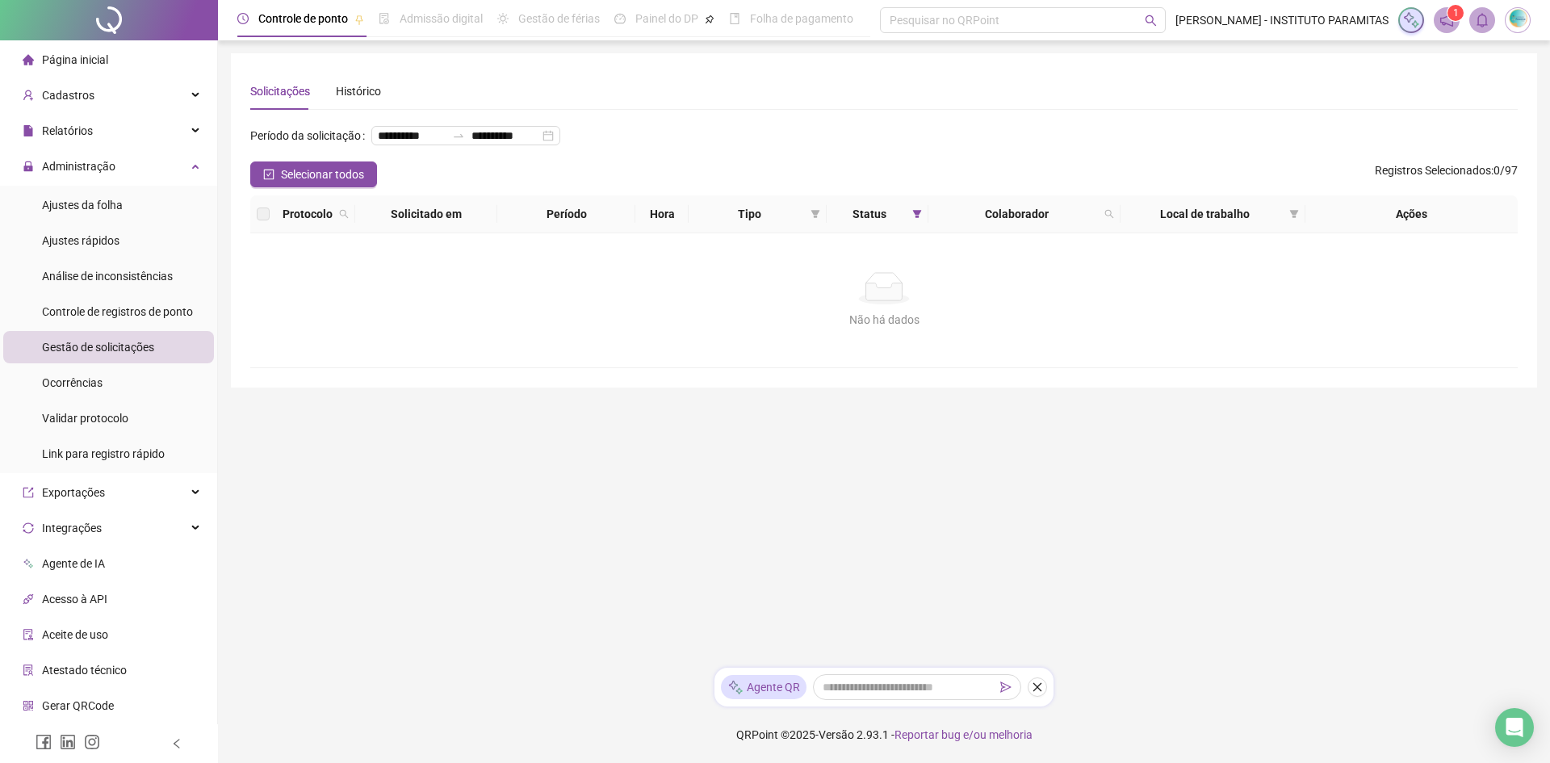
click at [104, 61] on span "Página inicial" at bounding box center [75, 59] width 66 height 13
